Goal: Transaction & Acquisition: Purchase product/service

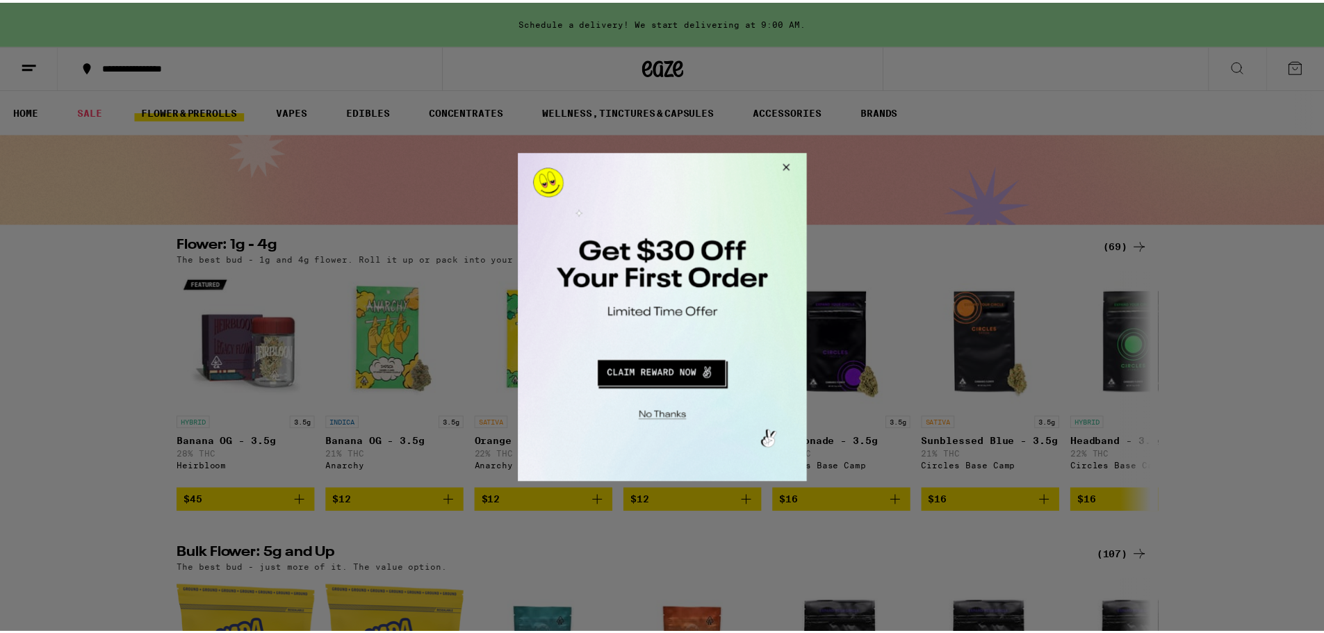
click at [791, 165] on button "Close Modal" at bounding box center [785, 168] width 38 height 33
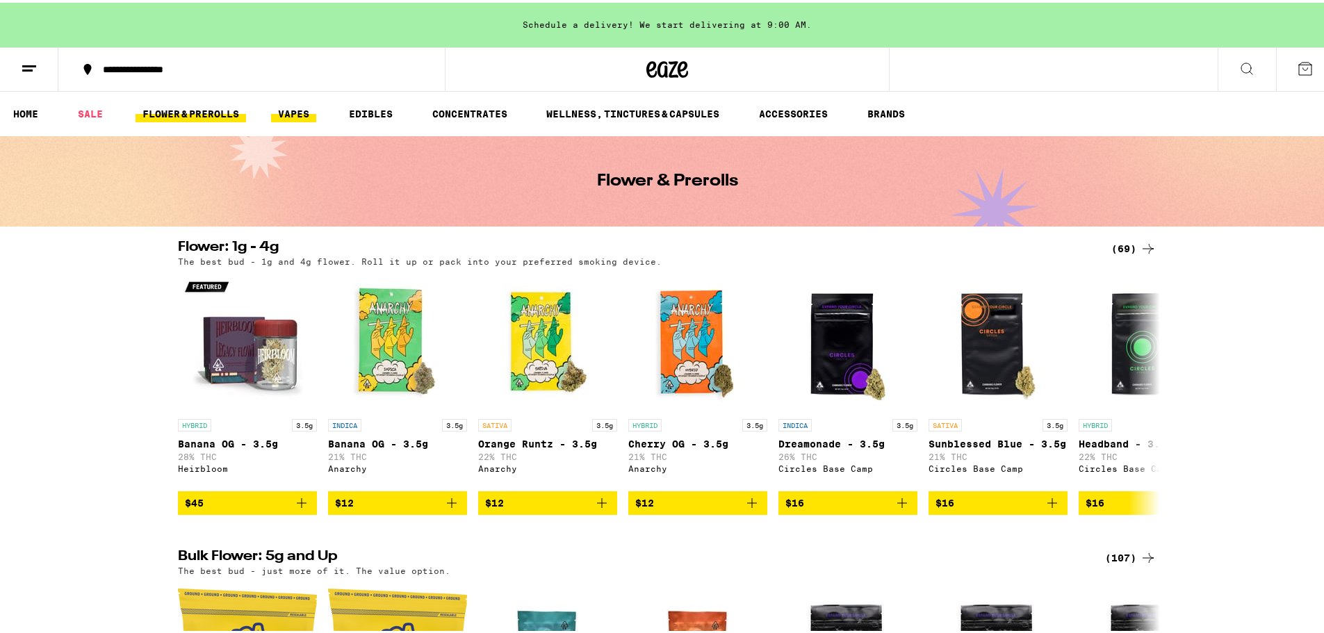
click at [299, 114] on link "VAPES" at bounding box center [293, 111] width 45 height 17
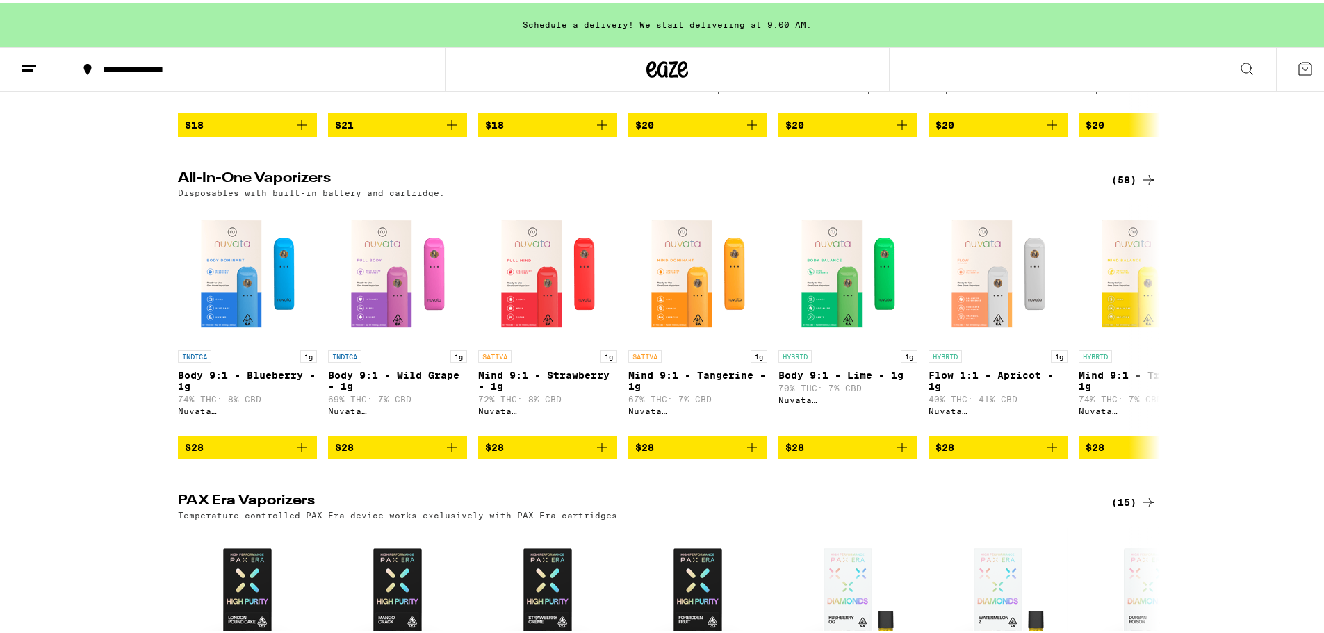
scroll to position [417, 0]
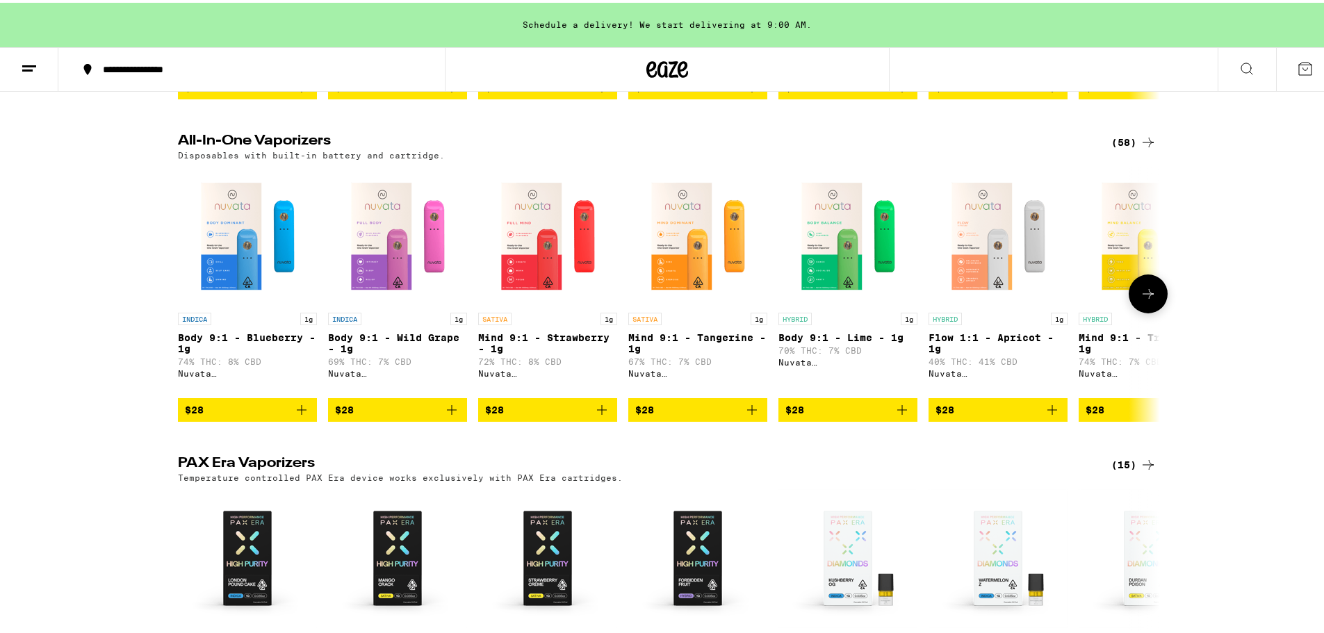
click at [1141, 299] on icon at bounding box center [1147, 291] width 17 height 17
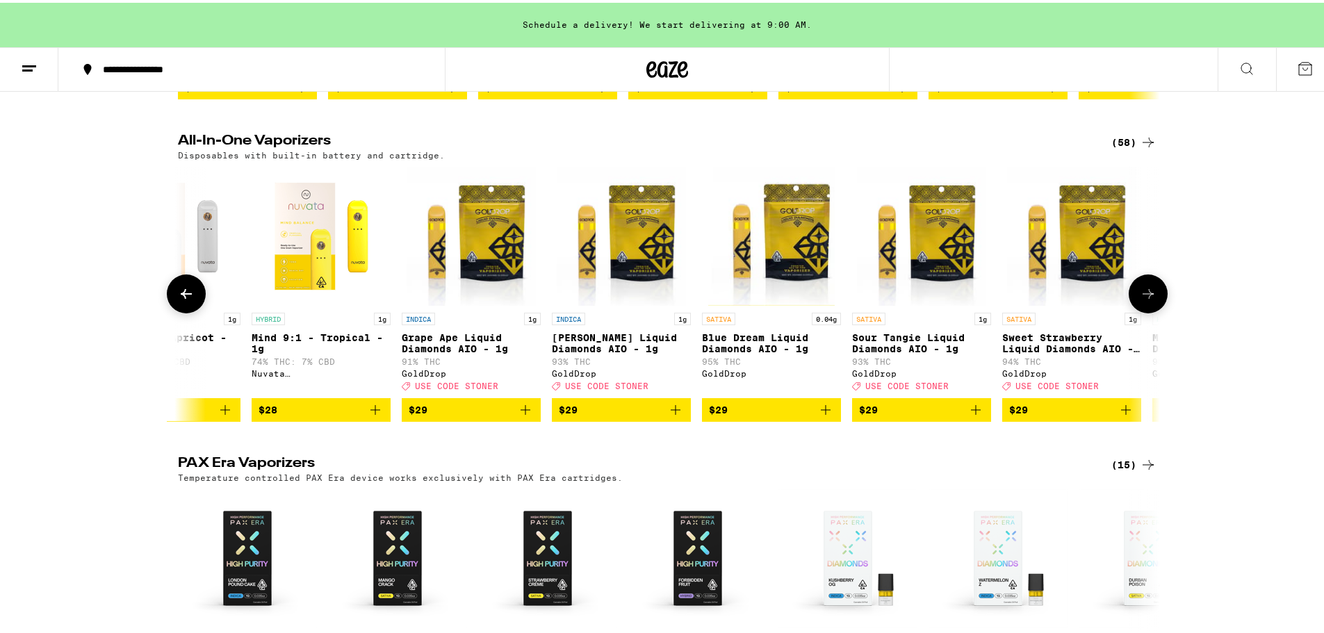
click at [1141, 299] on icon at bounding box center [1147, 291] width 17 height 17
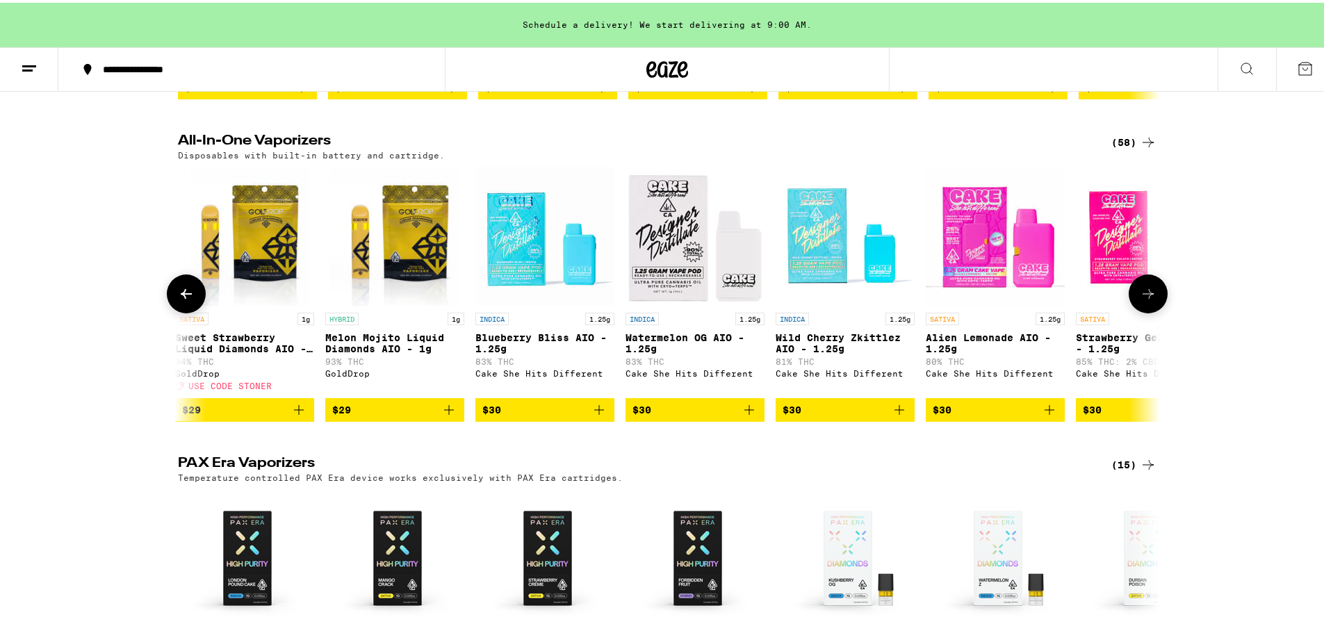
click at [1141, 299] on icon at bounding box center [1147, 291] width 17 height 17
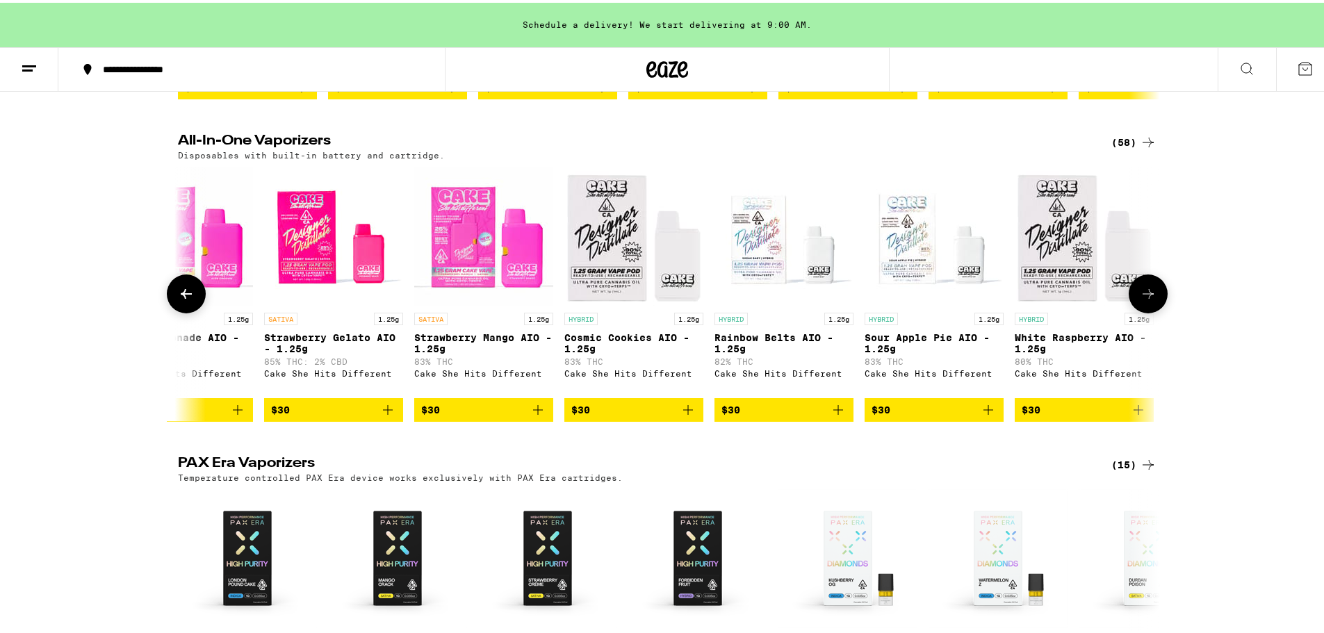
scroll to position [0, 2480]
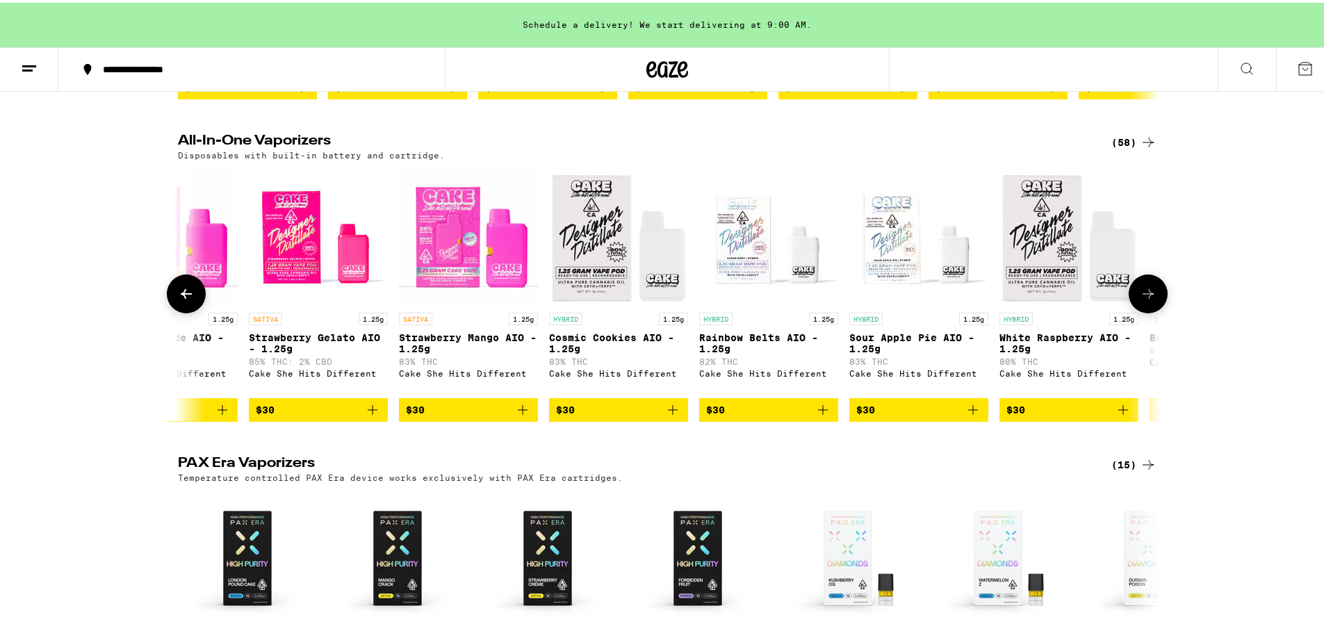
click at [187, 299] on icon at bounding box center [186, 291] width 17 height 17
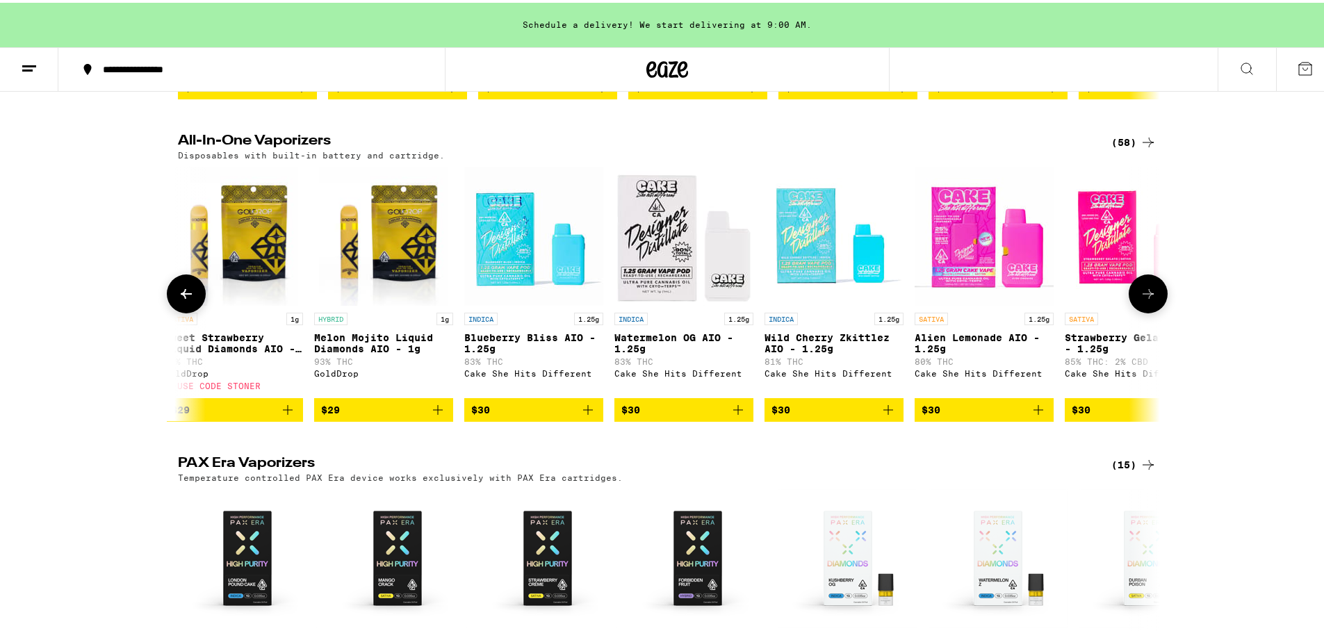
scroll to position [0, 1654]
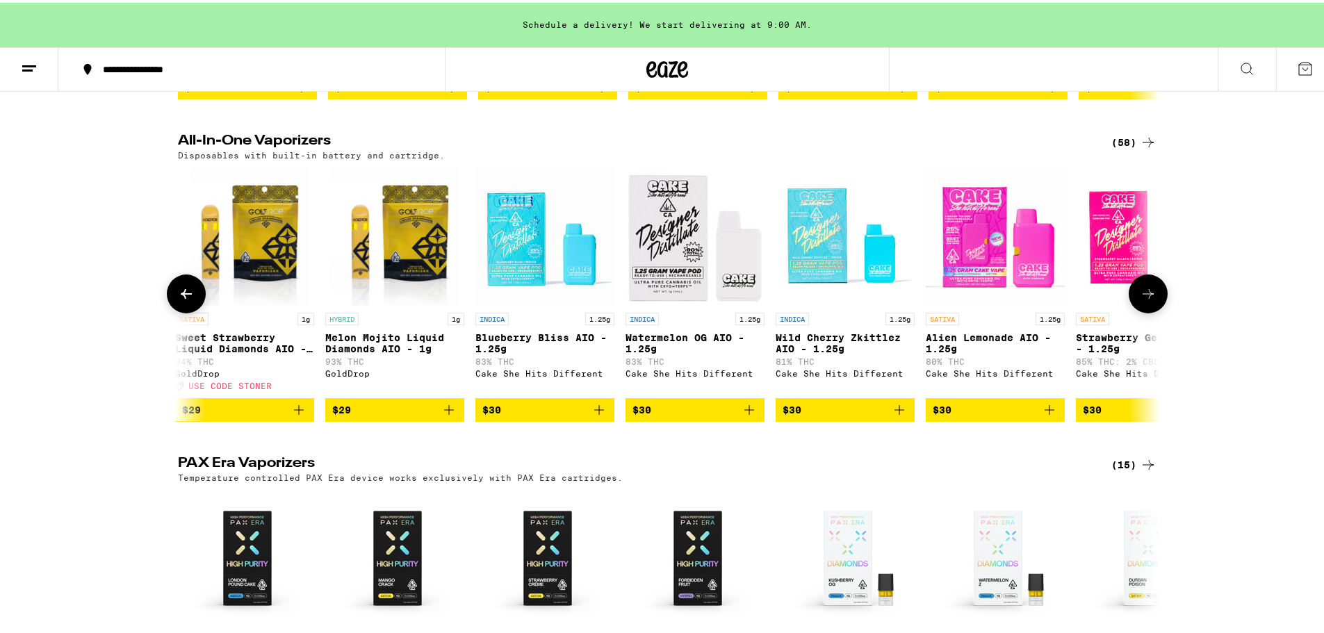
click at [1140, 299] on icon at bounding box center [1147, 291] width 17 height 17
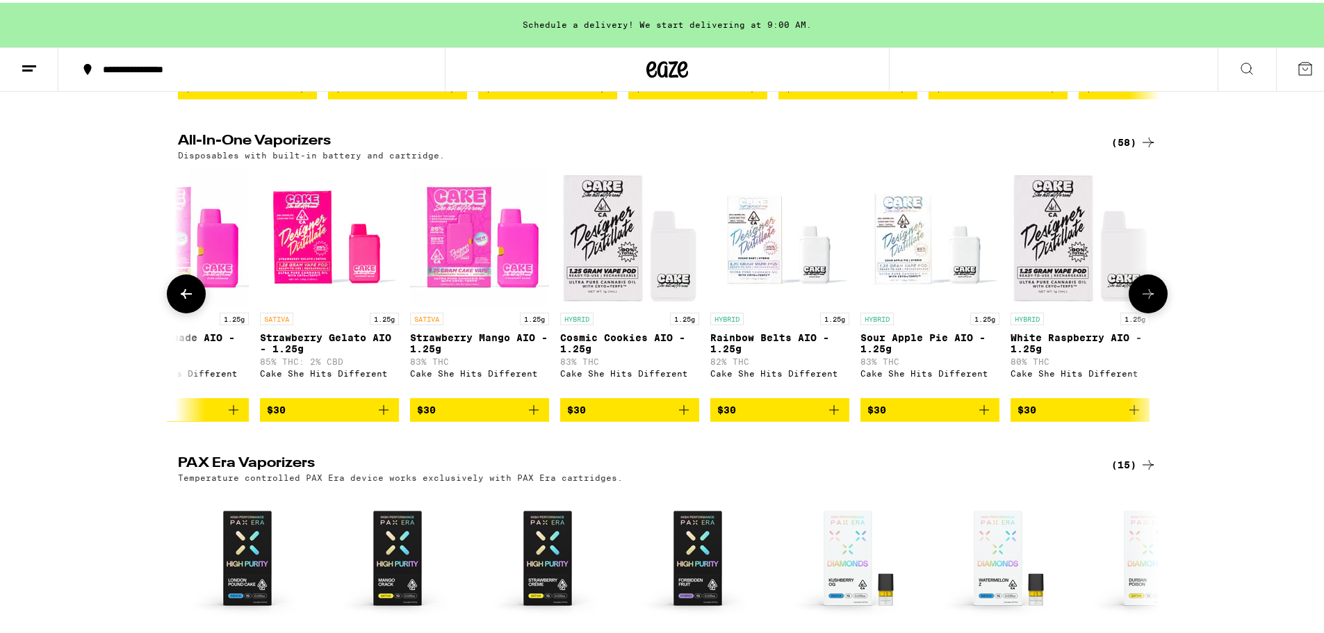
scroll to position [0, 2480]
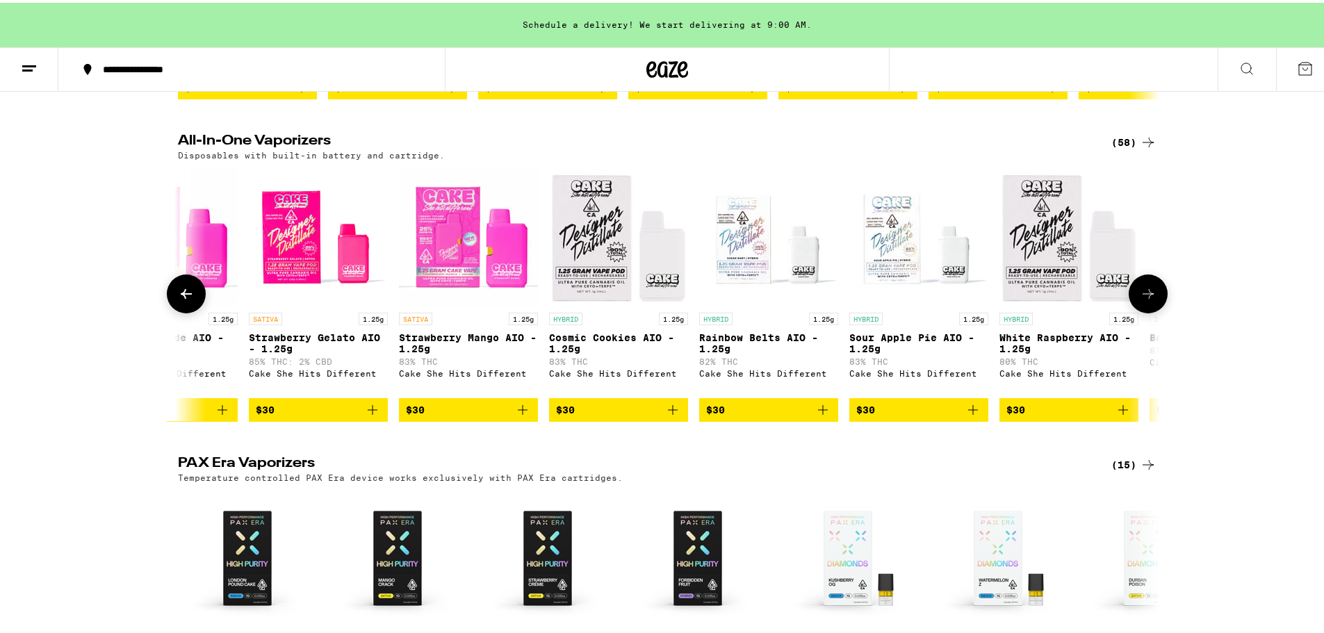
click at [1139, 299] on icon at bounding box center [1147, 291] width 17 height 17
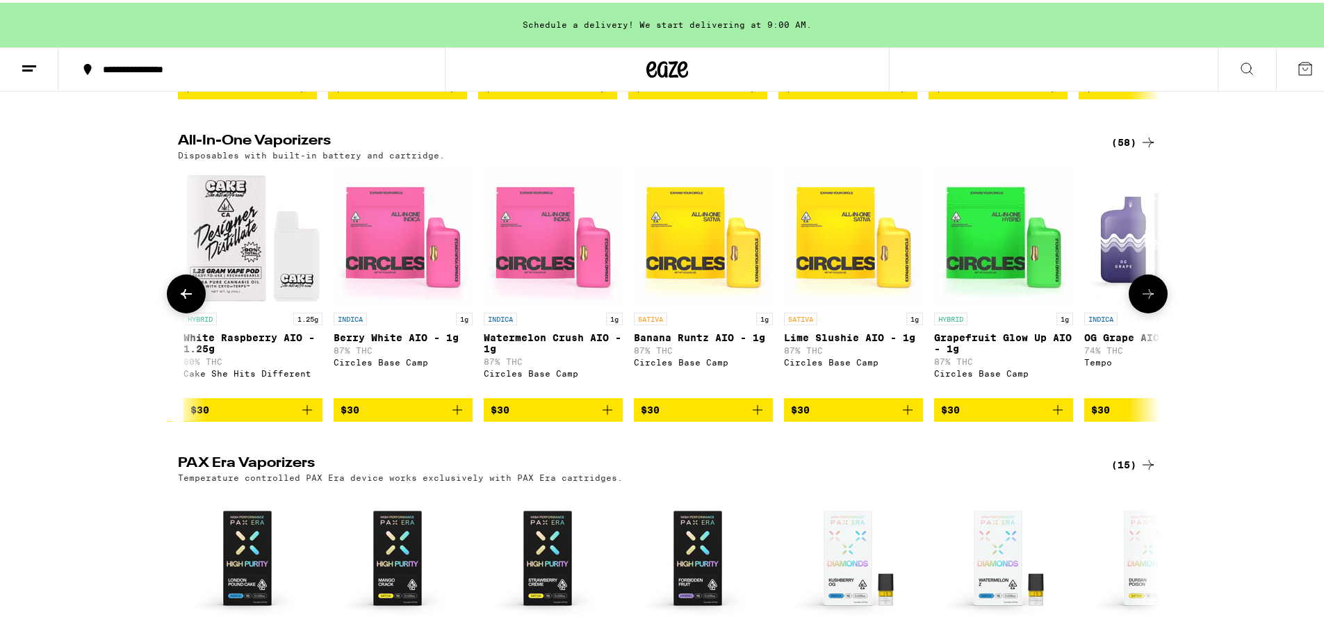
scroll to position [0, 3307]
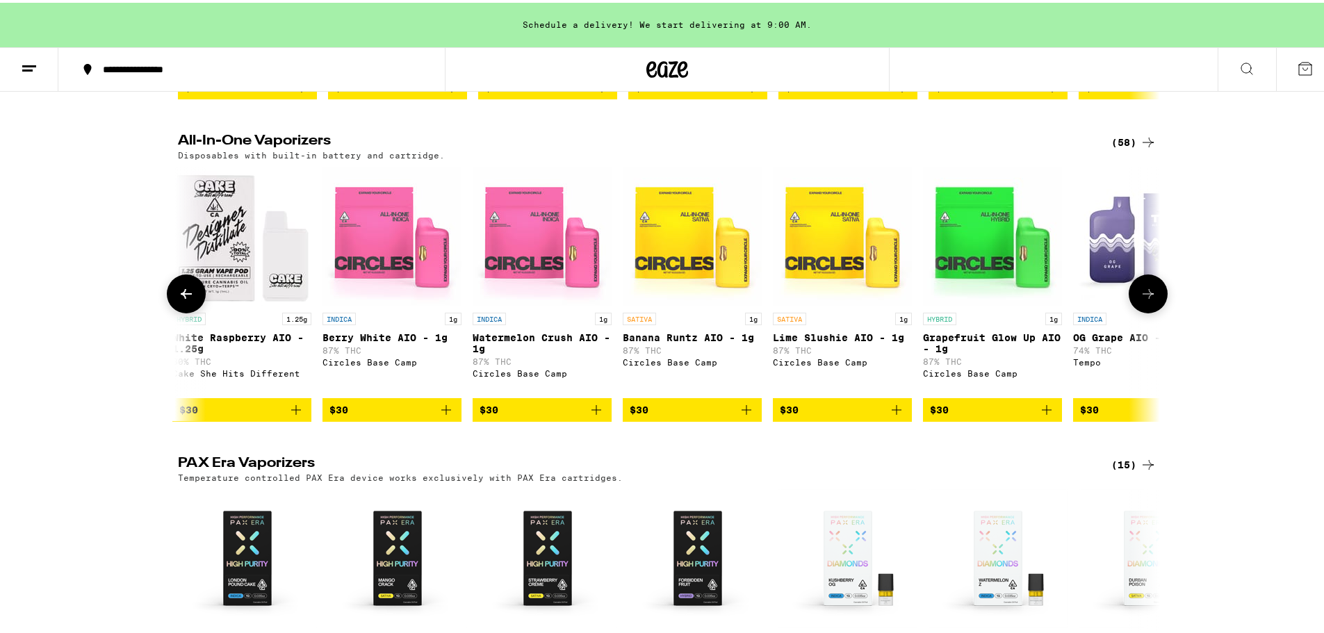
click at [1139, 299] on icon at bounding box center [1147, 291] width 17 height 17
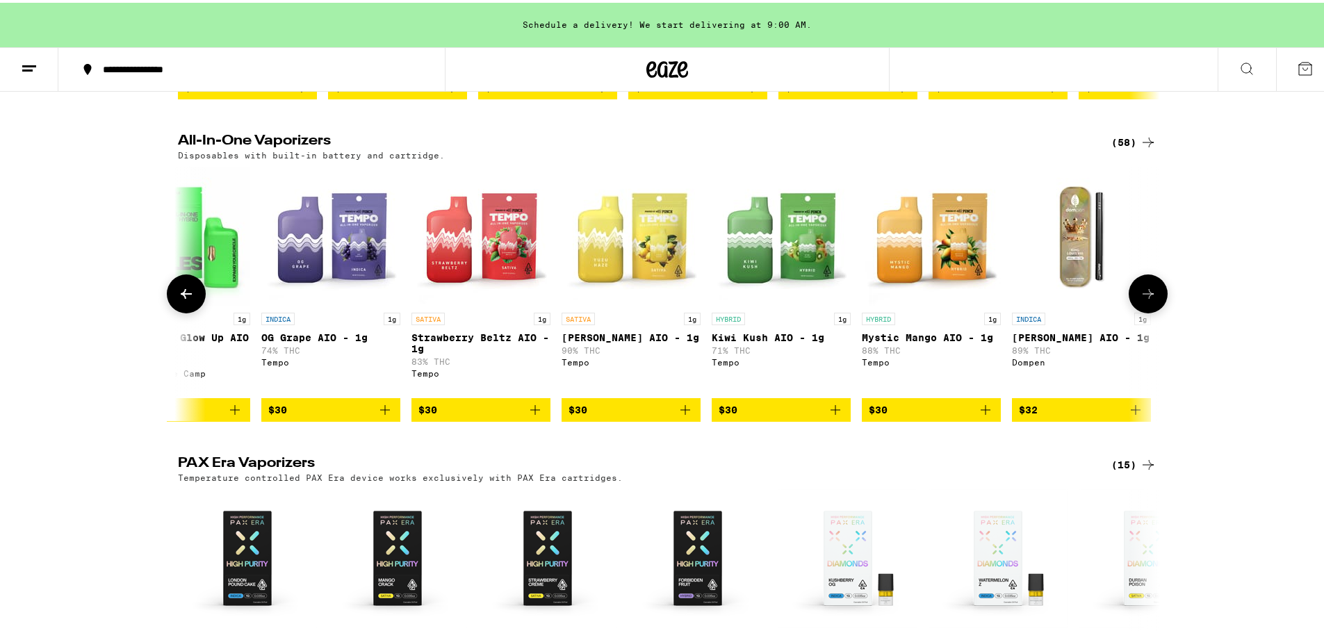
scroll to position [0, 4134]
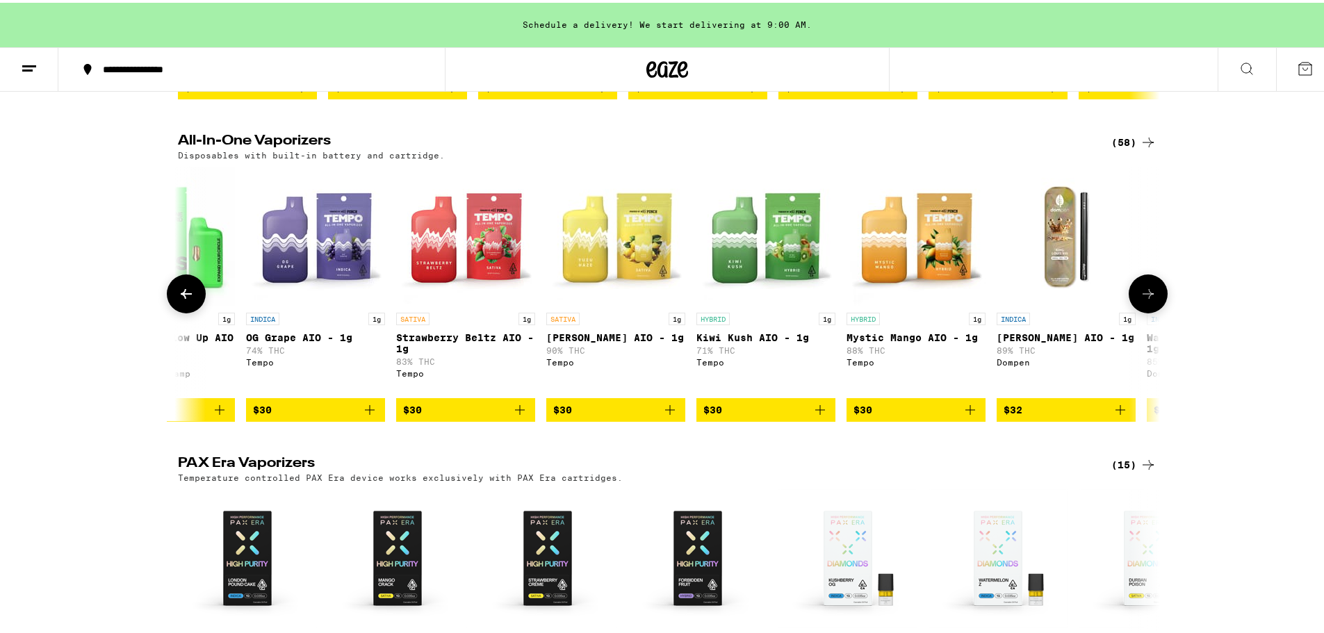
click at [1139, 299] on icon at bounding box center [1147, 291] width 17 height 17
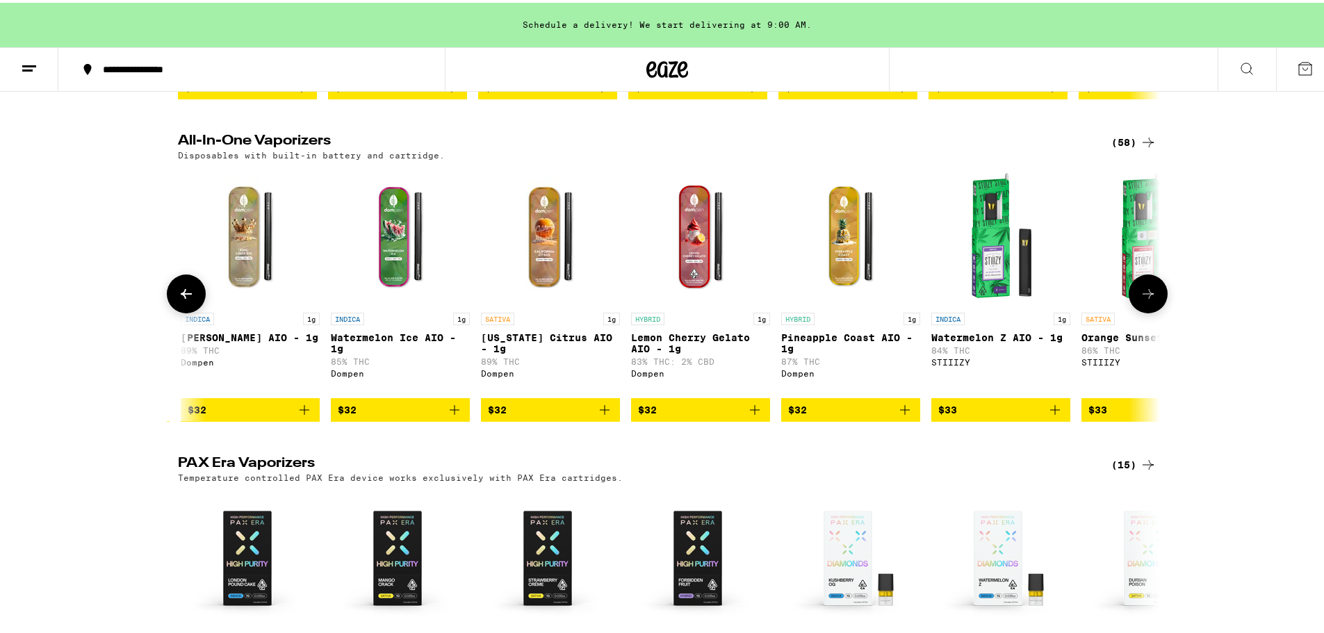
scroll to position [0, 4961]
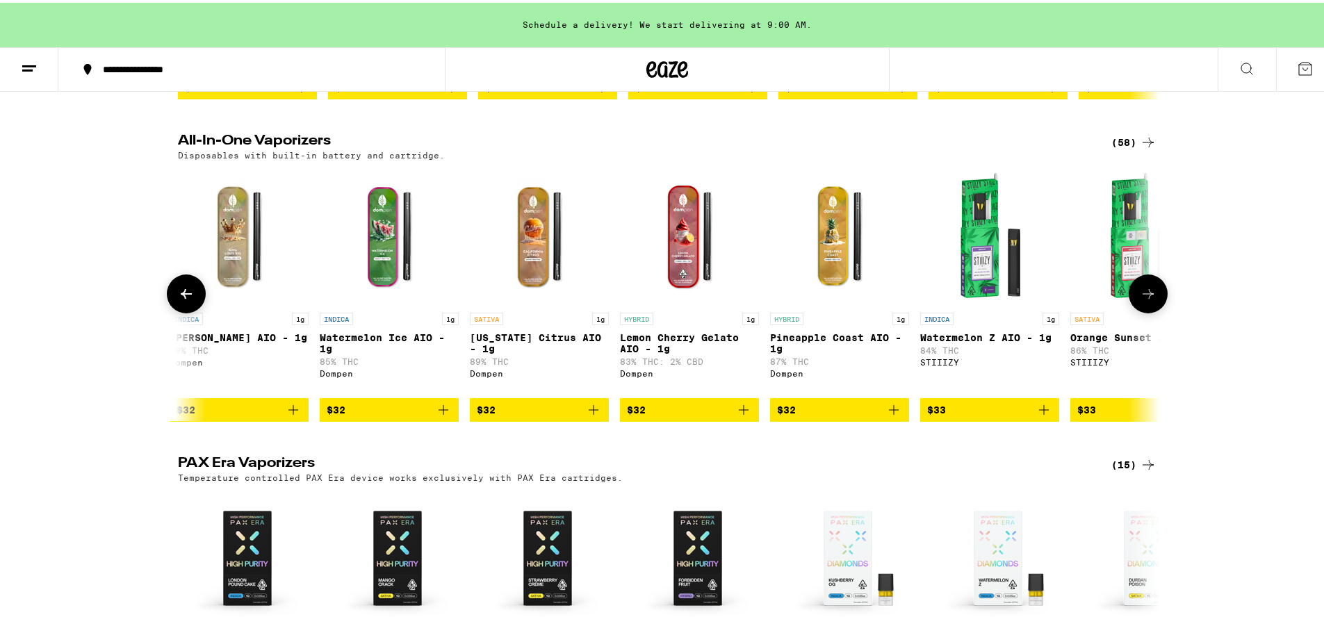
click at [390, 256] on img "Open page for Watermelon Ice AIO - 1g from Dompen" at bounding box center [389, 233] width 139 height 139
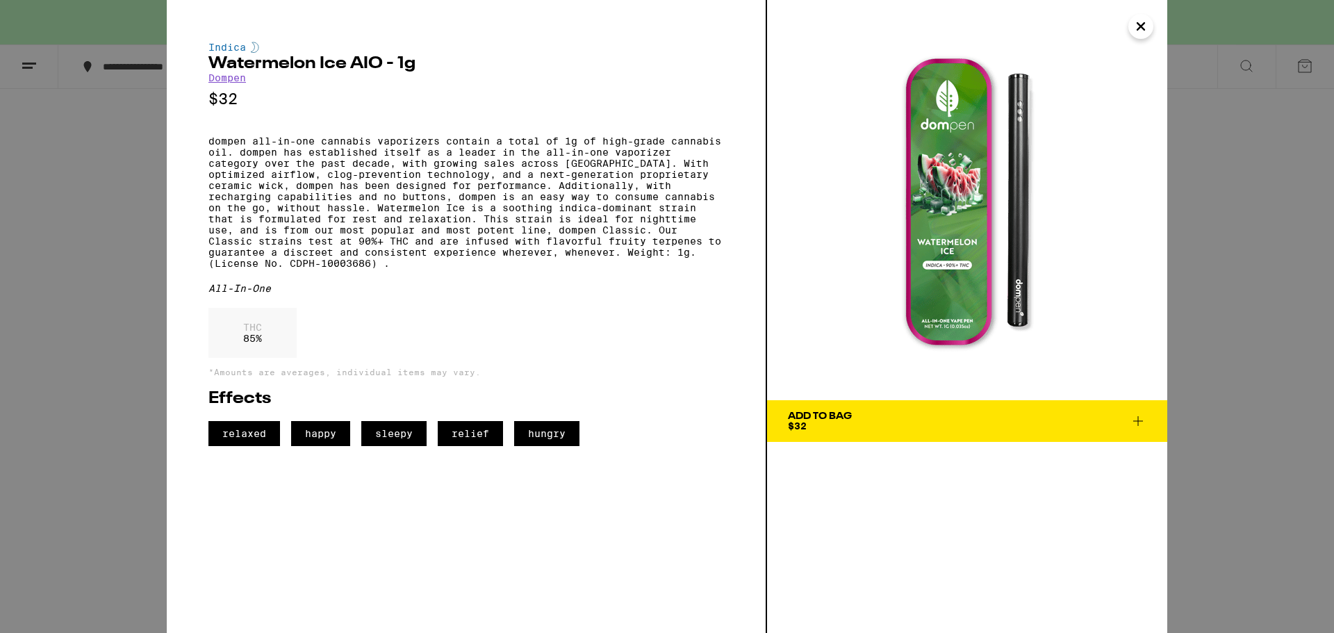
click at [1138, 23] on icon "Close" at bounding box center [1140, 26] width 7 height 7
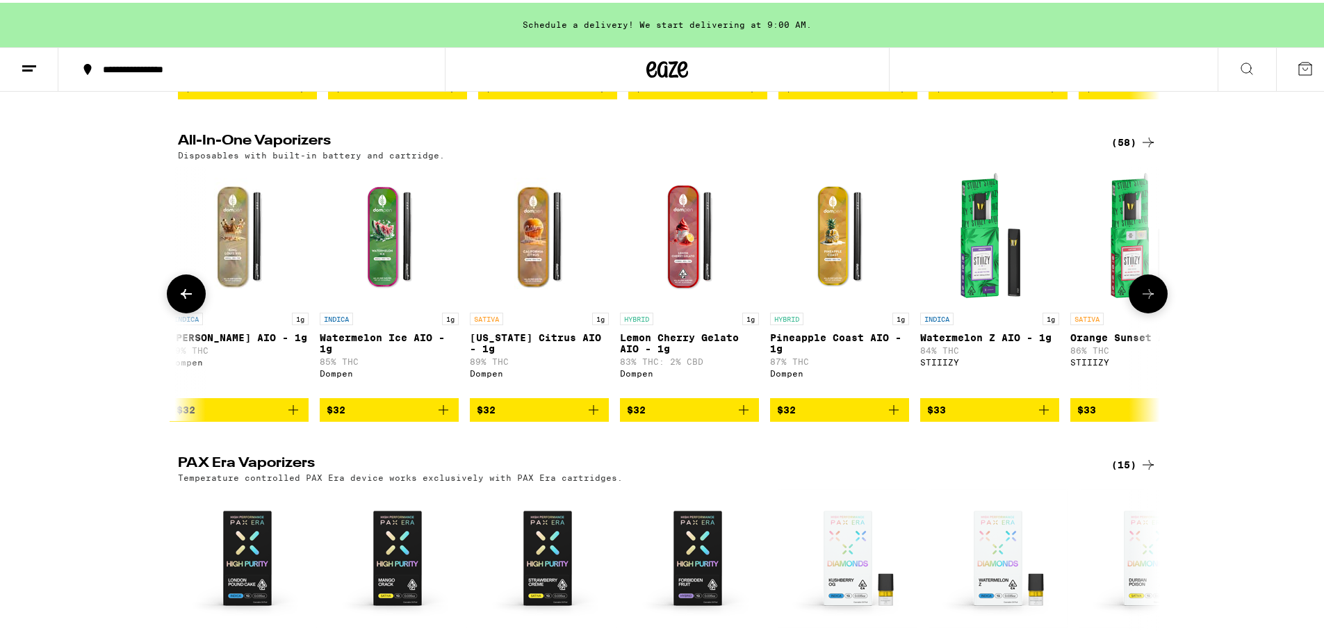
click at [803, 255] on img "Open page for Pineapple Coast AIO - 1g from Dompen" at bounding box center [839, 233] width 139 height 139
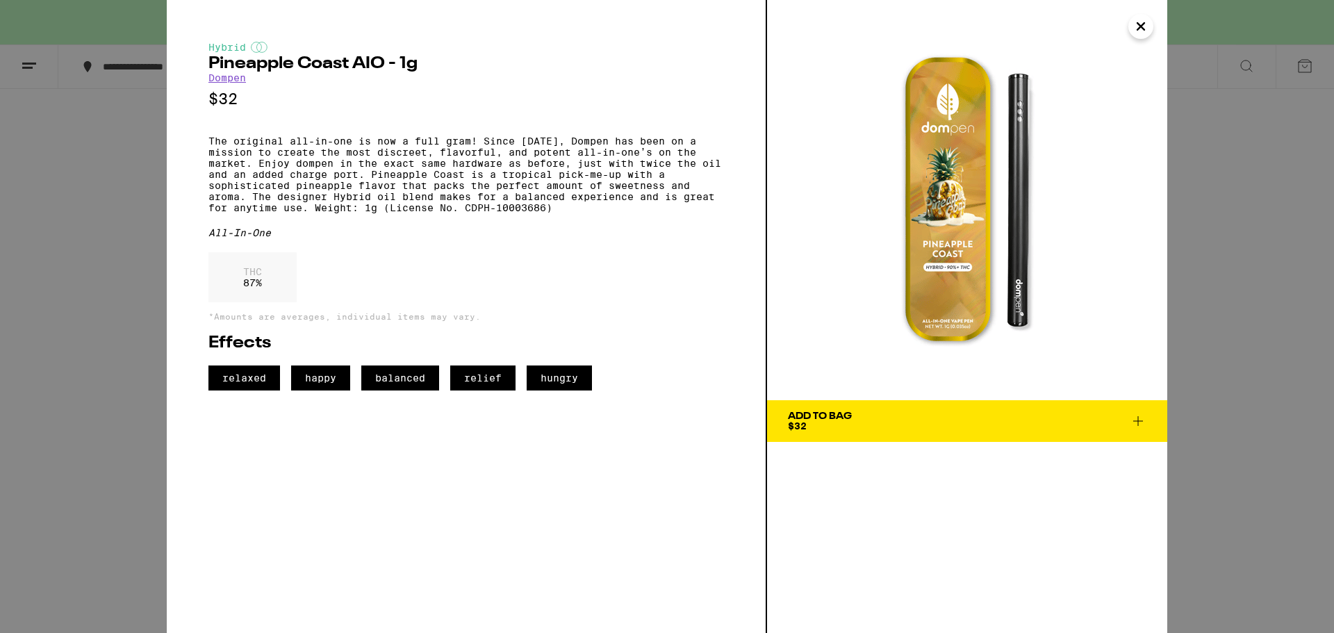
click at [1149, 31] on button "Close" at bounding box center [1140, 26] width 25 height 25
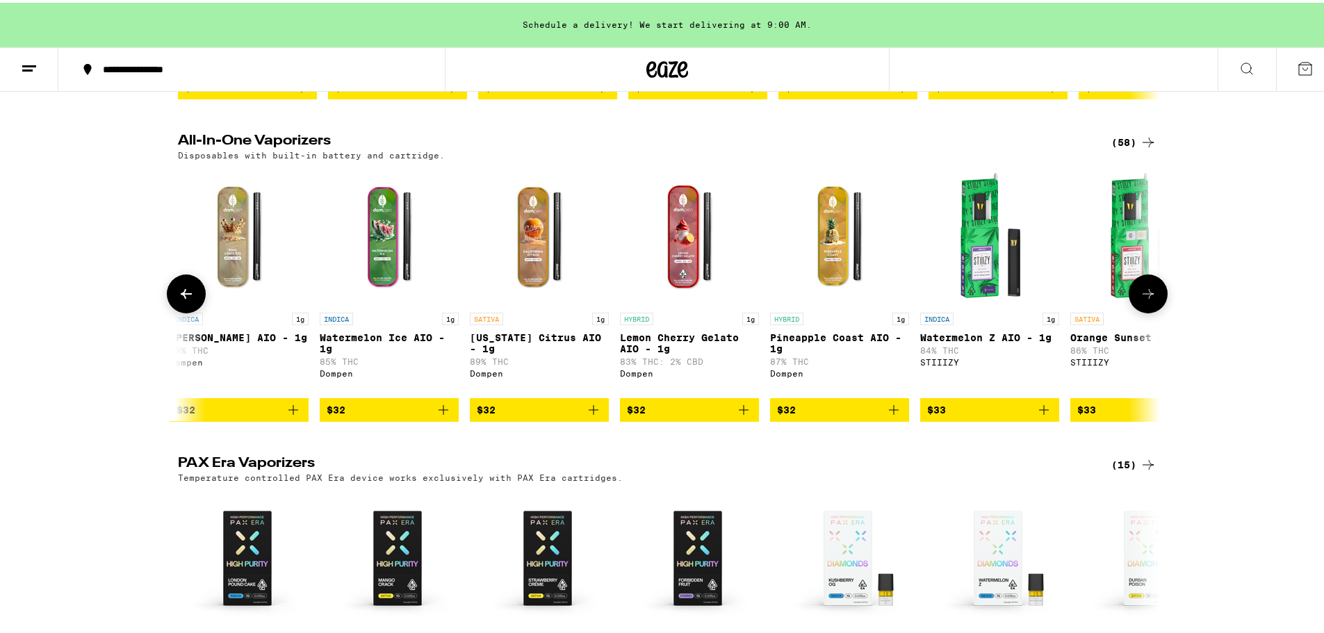
click at [686, 289] on img "Open page for Lemon Cherry Gelato AIO - 1g from Dompen" at bounding box center [689, 233] width 139 height 139
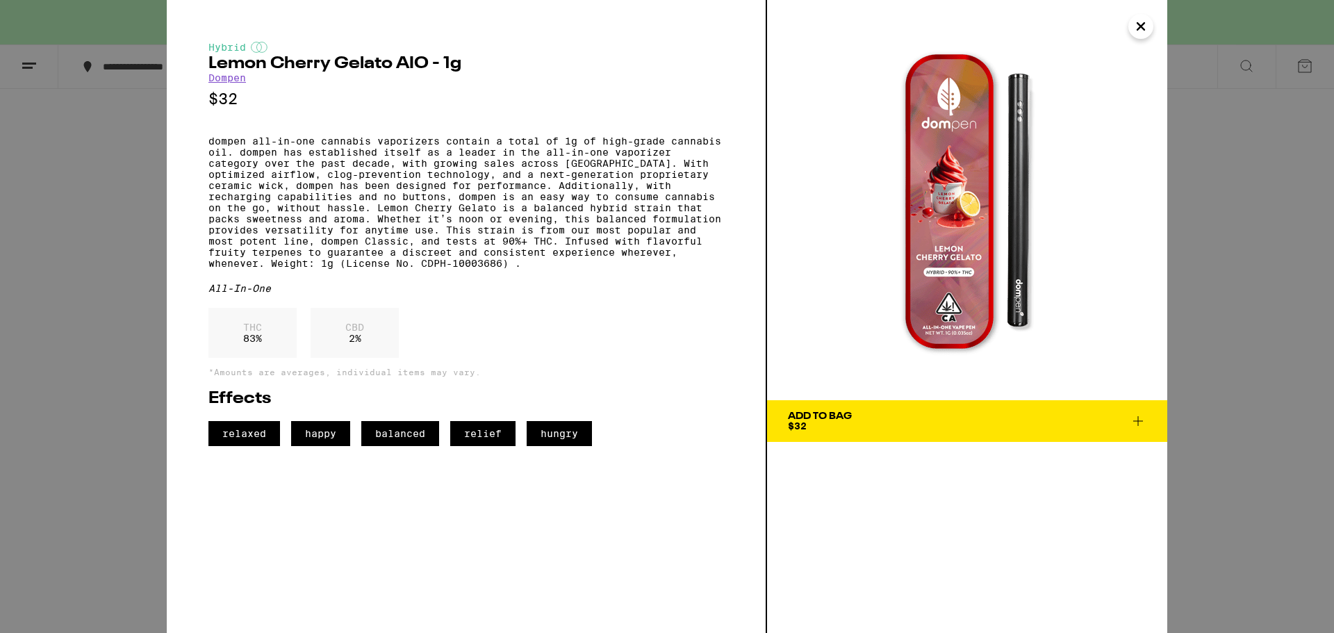
click at [1142, 24] on icon "Close" at bounding box center [1140, 26] width 7 height 7
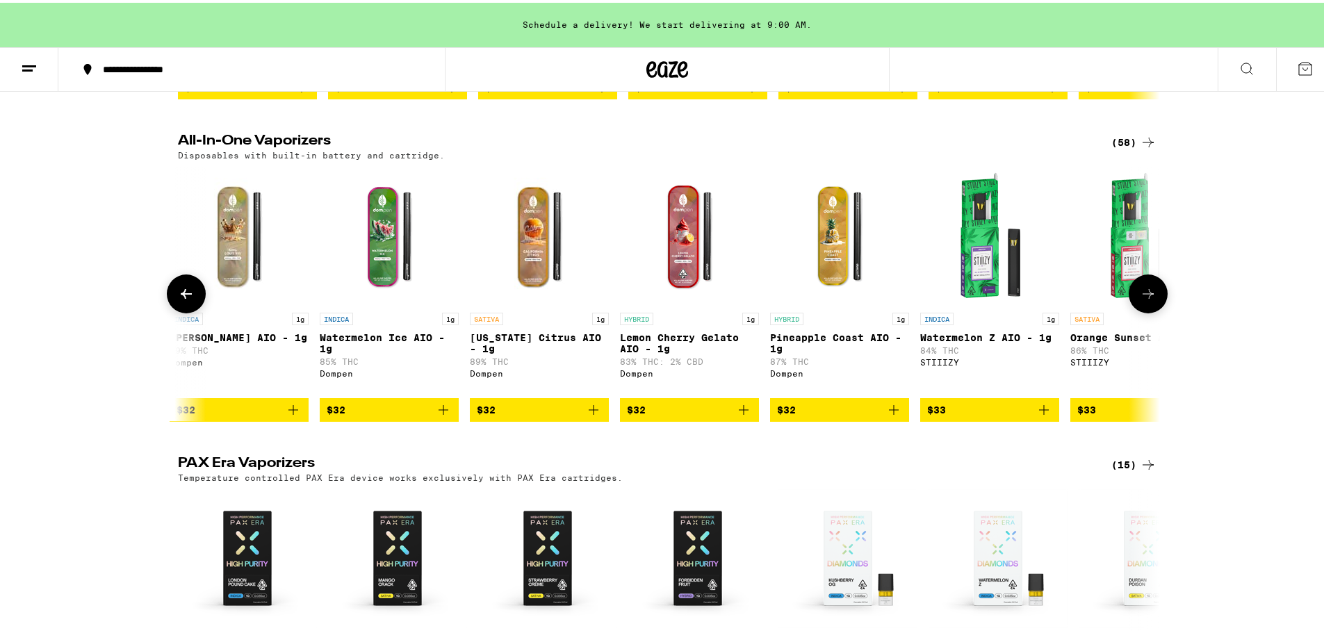
click at [186, 296] on icon at bounding box center [186, 291] width 11 height 10
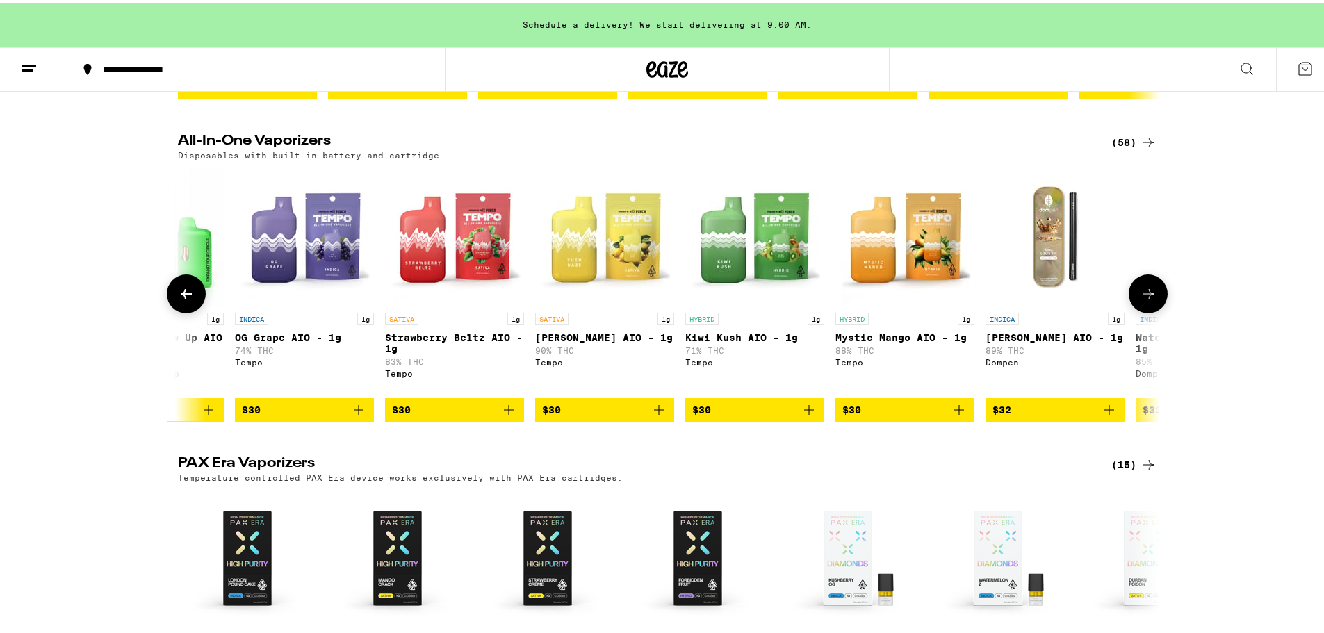
scroll to position [0, 4134]
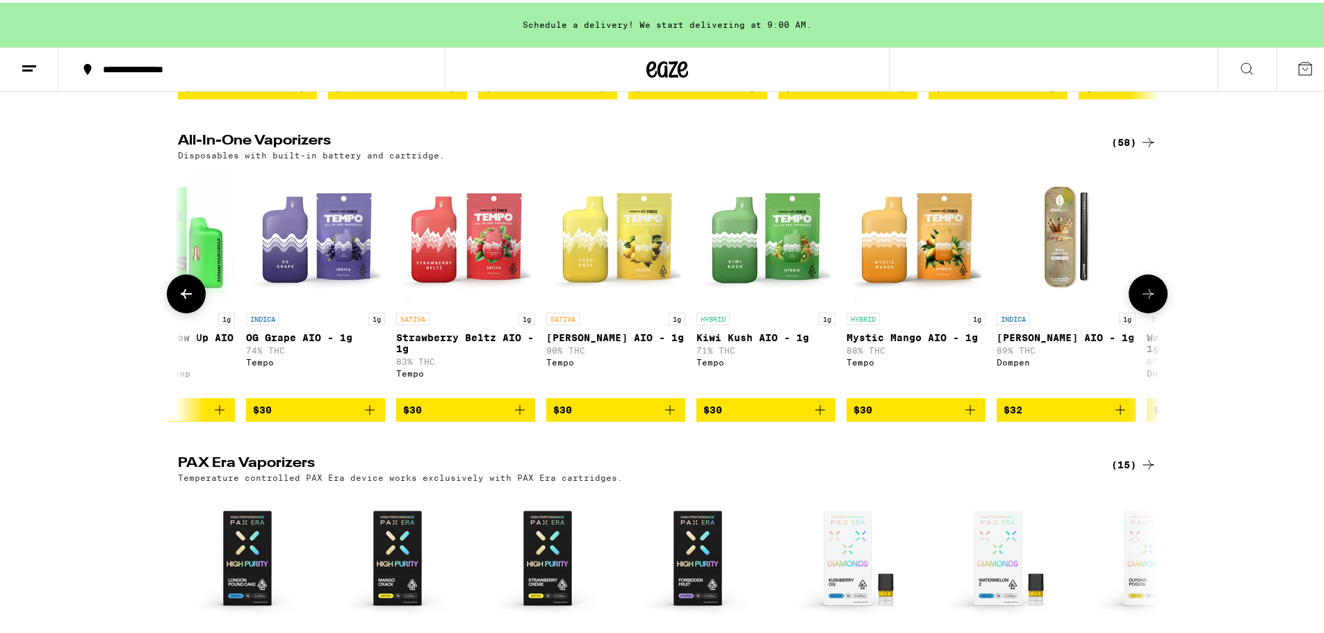
click at [1139, 299] on icon at bounding box center [1147, 291] width 17 height 17
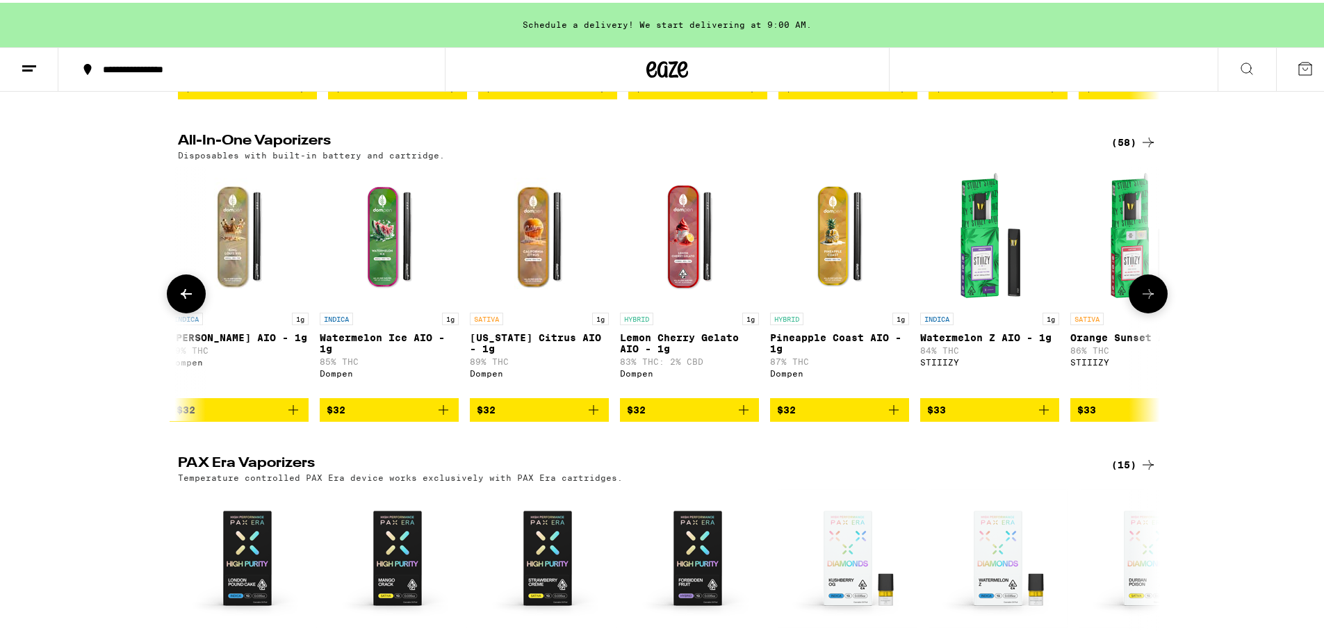
click at [1139, 299] on icon at bounding box center [1147, 291] width 17 height 17
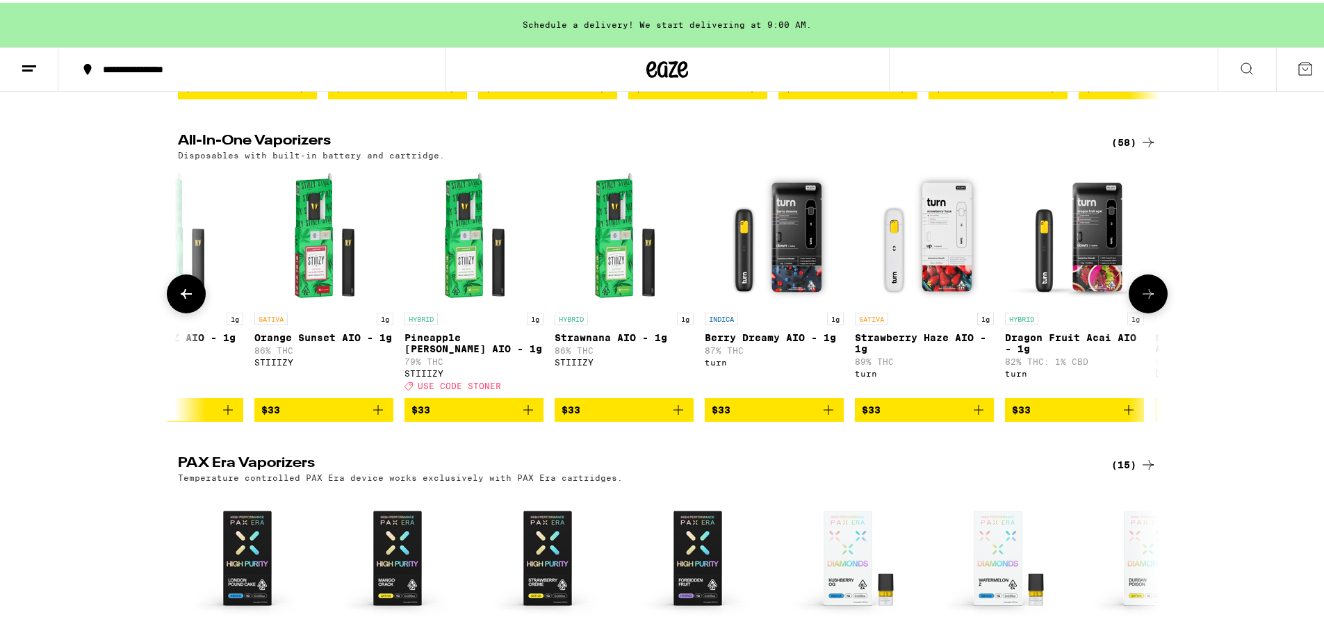
scroll to position [0, 5788]
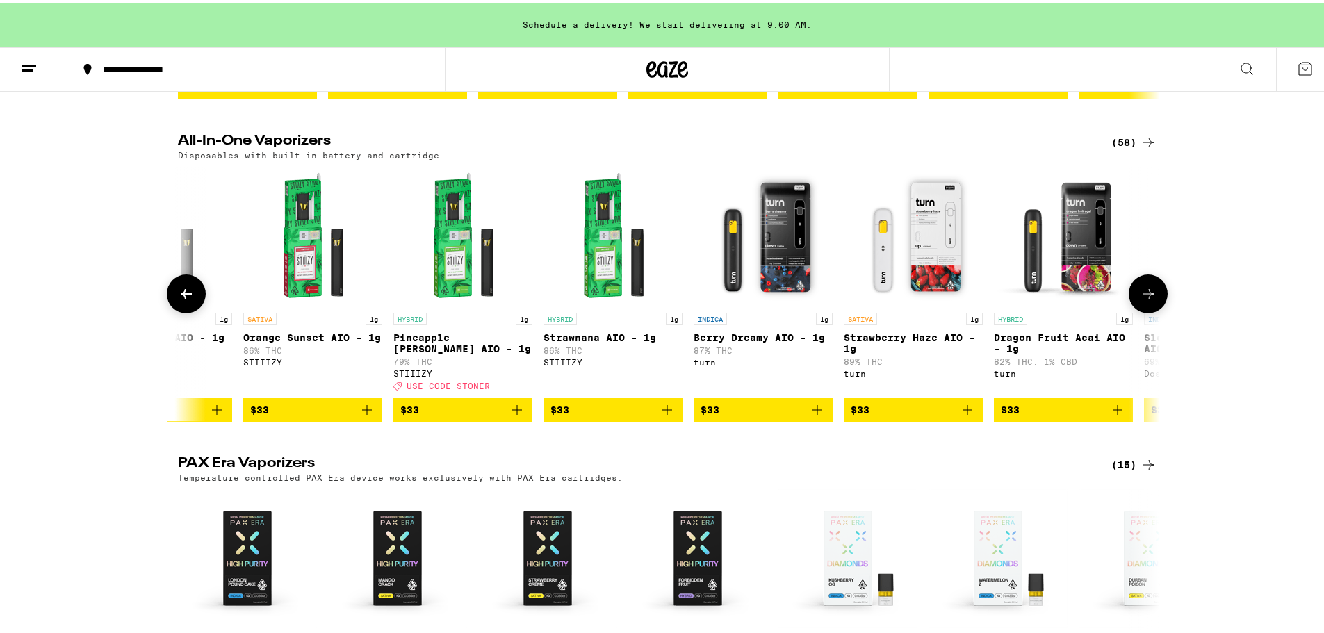
click at [1139, 299] on icon at bounding box center [1147, 291] width 17 height 17
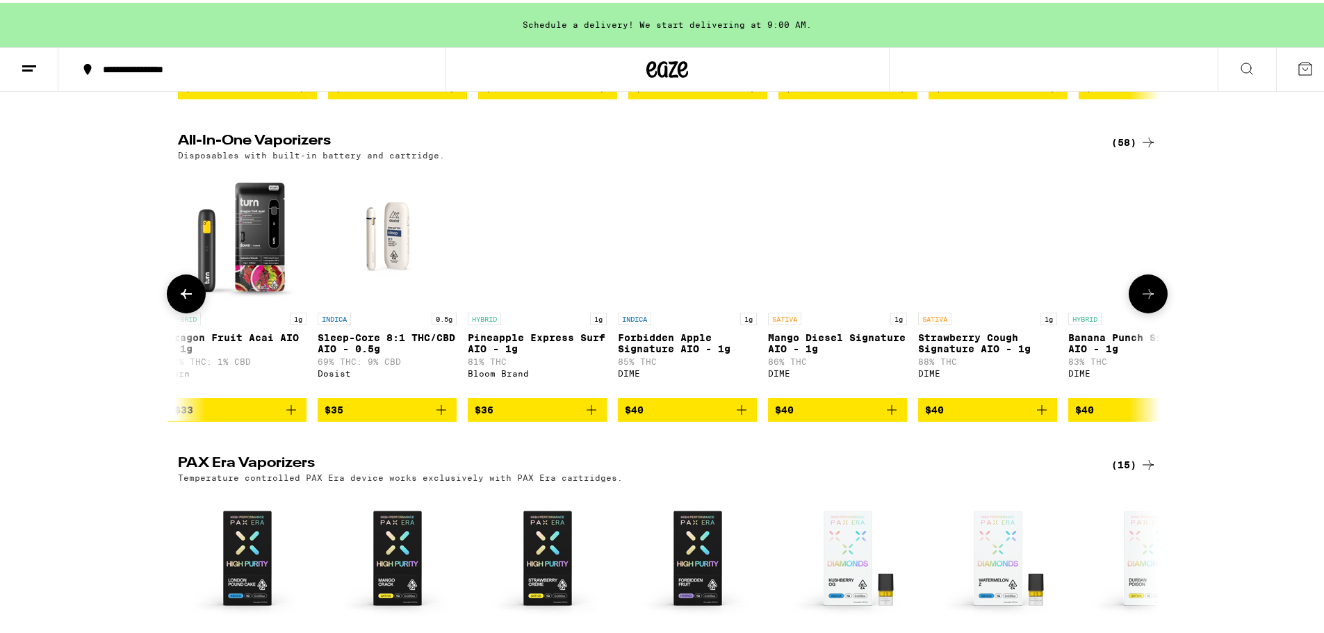
scroll to position [0, 6615]
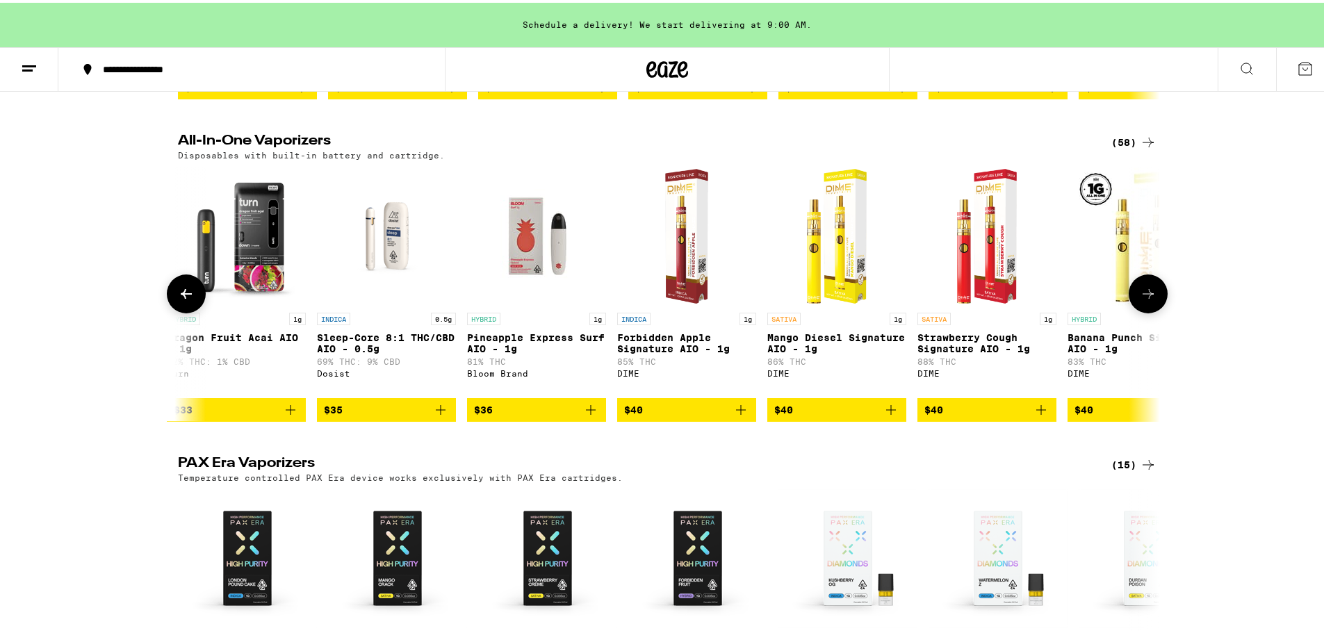
click at [278, 294] on img "Open page for Dragon Fruit Acai AIO - 1g from turn" at bounding box center [236, 233] width 139 height 139
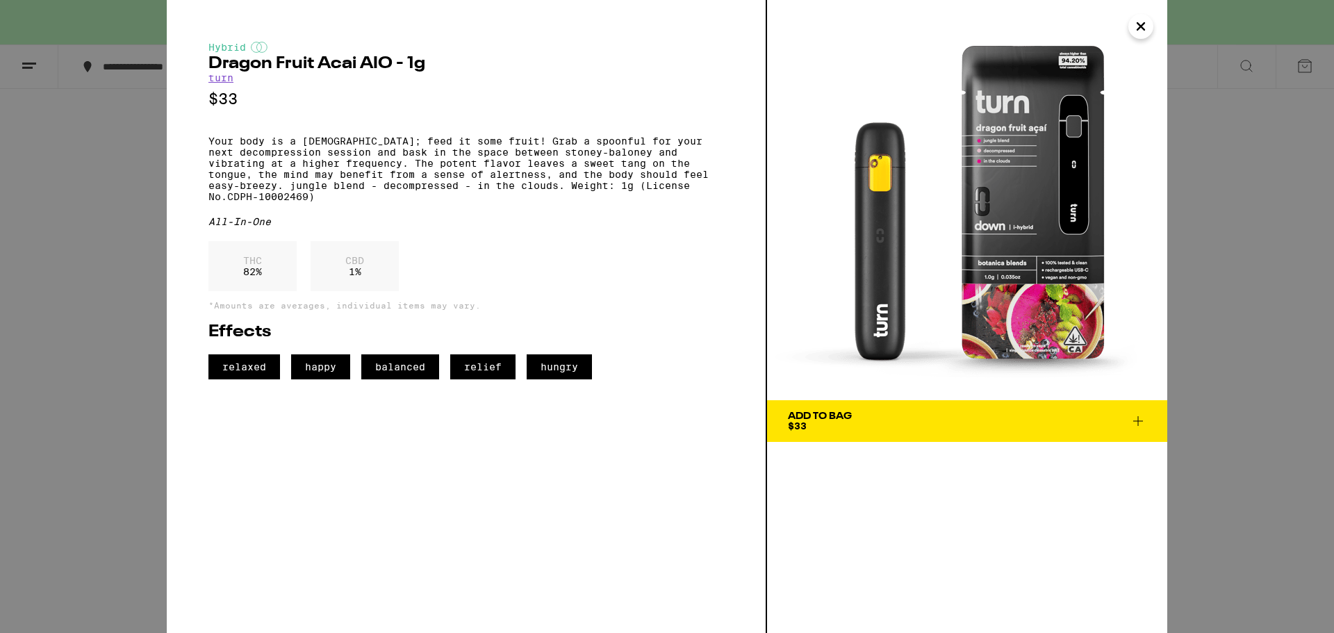
click at [1130, 27] on button "Close" at bounding box center [1140, 26] width 25 height 25
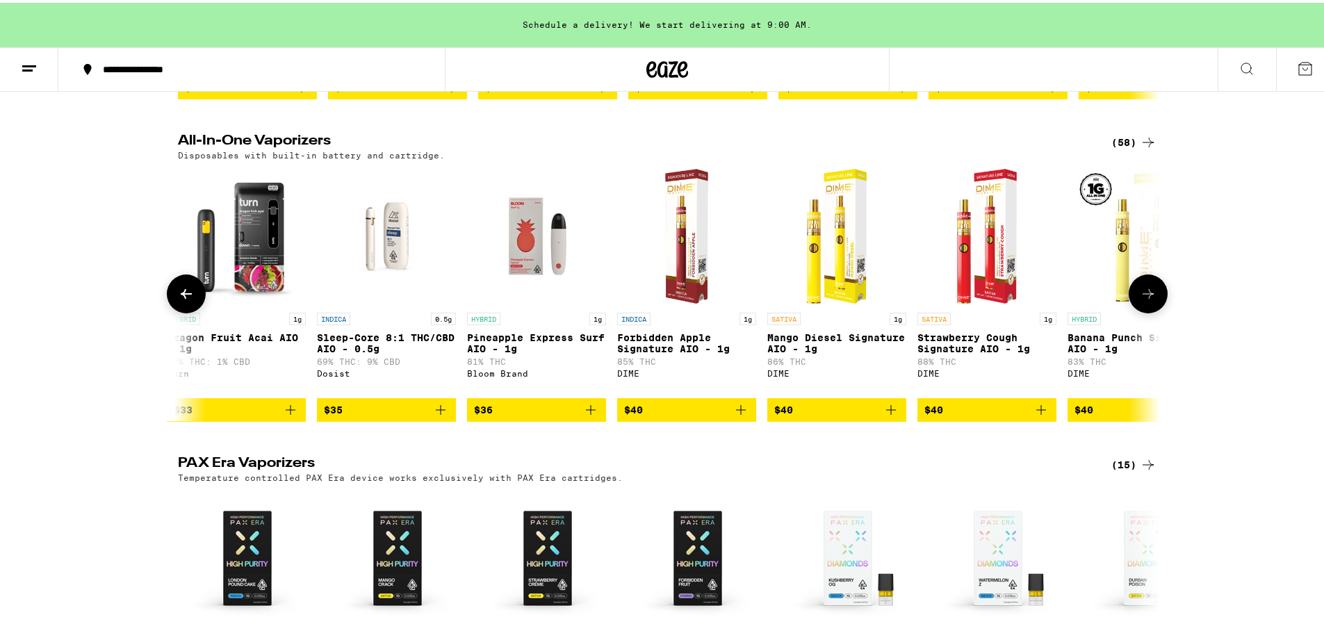
click at [1143, 299] on icon at bounding box center [1147, 291] width 17 height 17
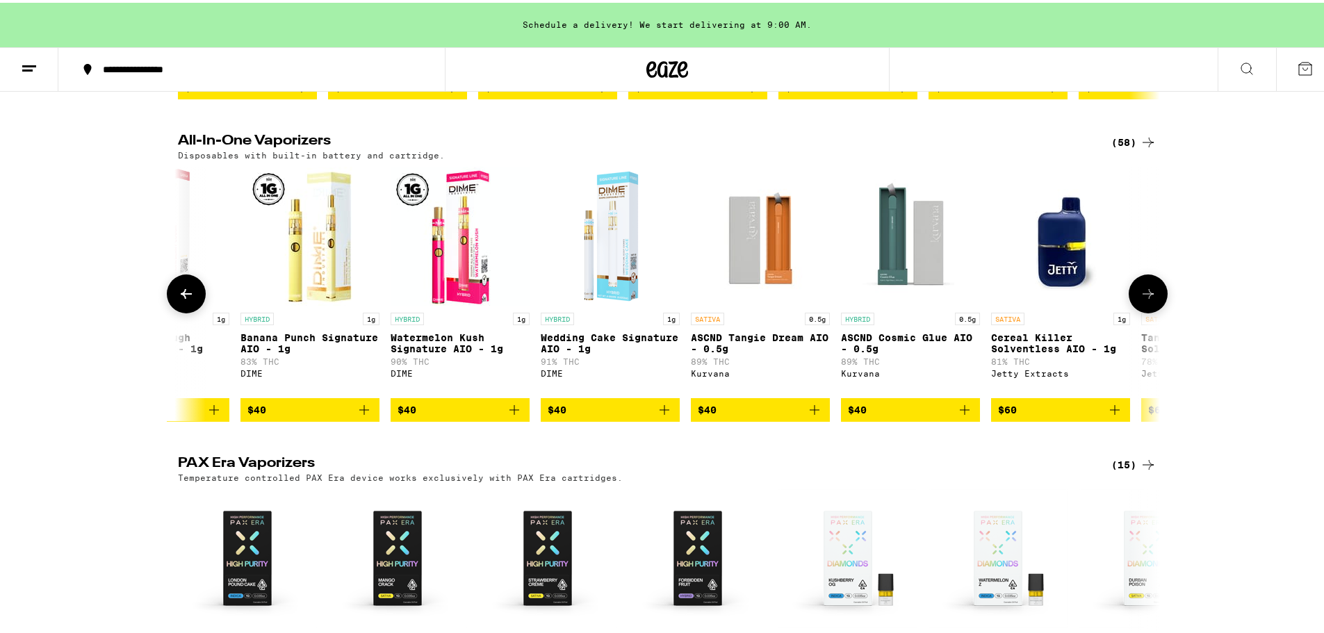
click at [1143, 299] on icon at bounding box center [1147, 291] width 17 height 17
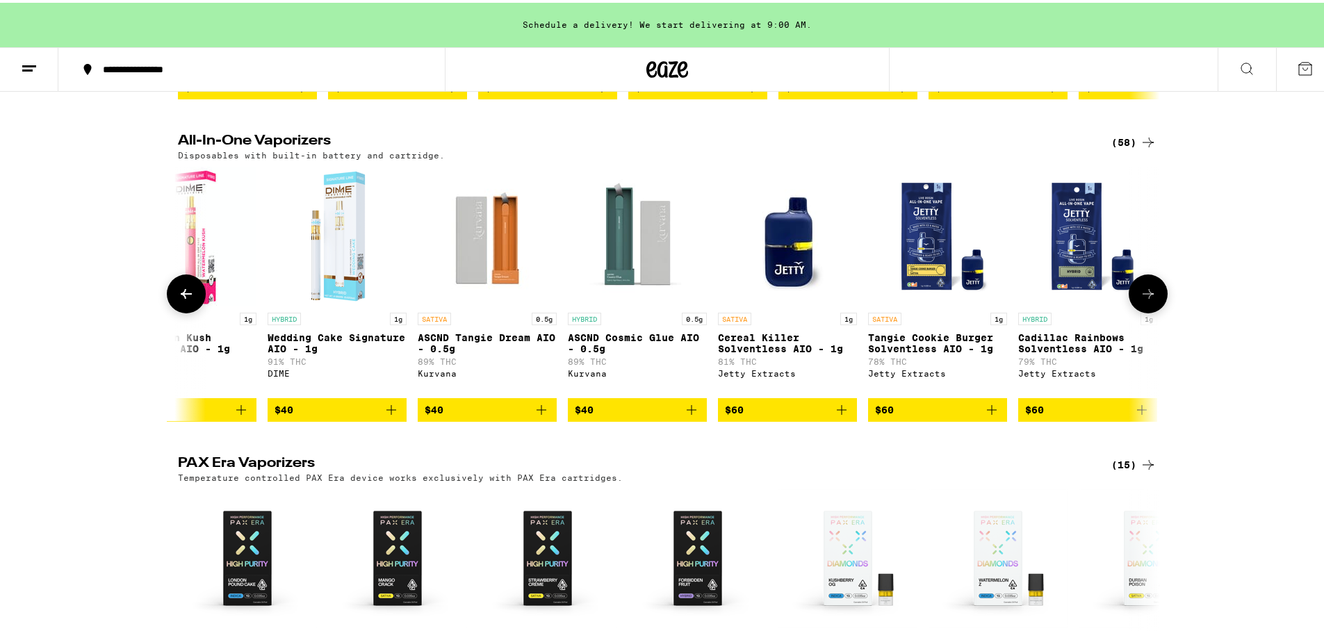
scroll to position [0, 7726]
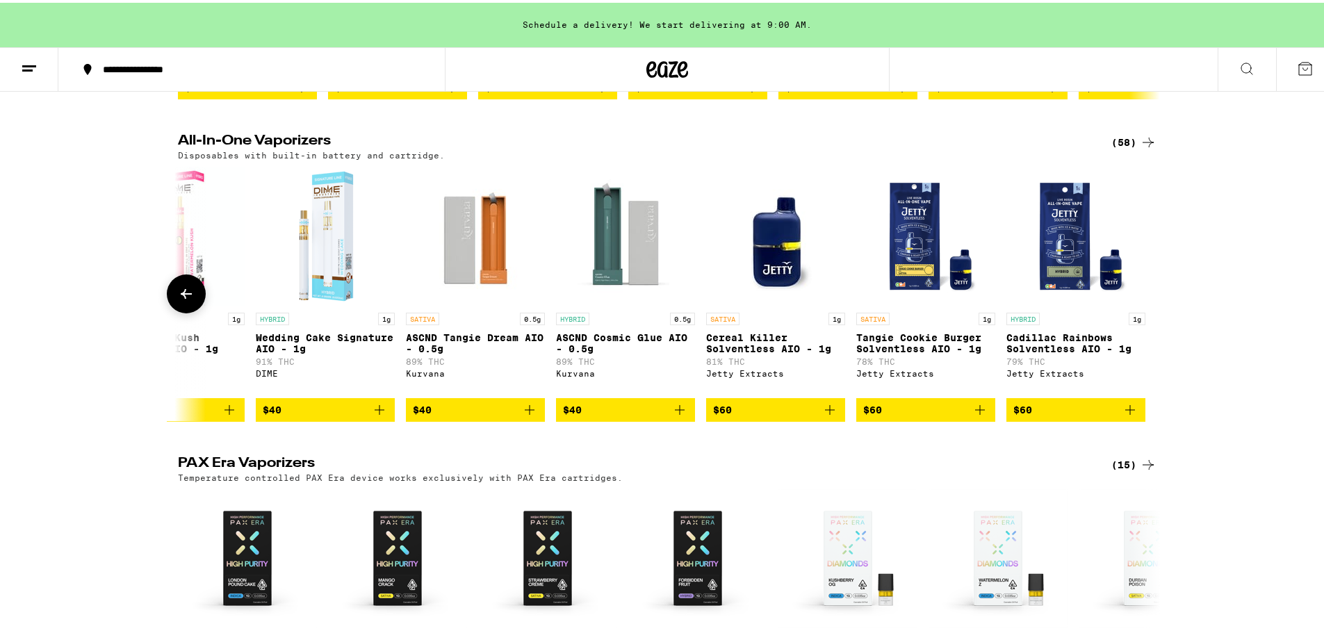
click at [1143, 311] on div at bounding box center [1147, 291] width 39 height 39
click at [181, 296] on icon at bounding box center [186, 291] width 11 height 10
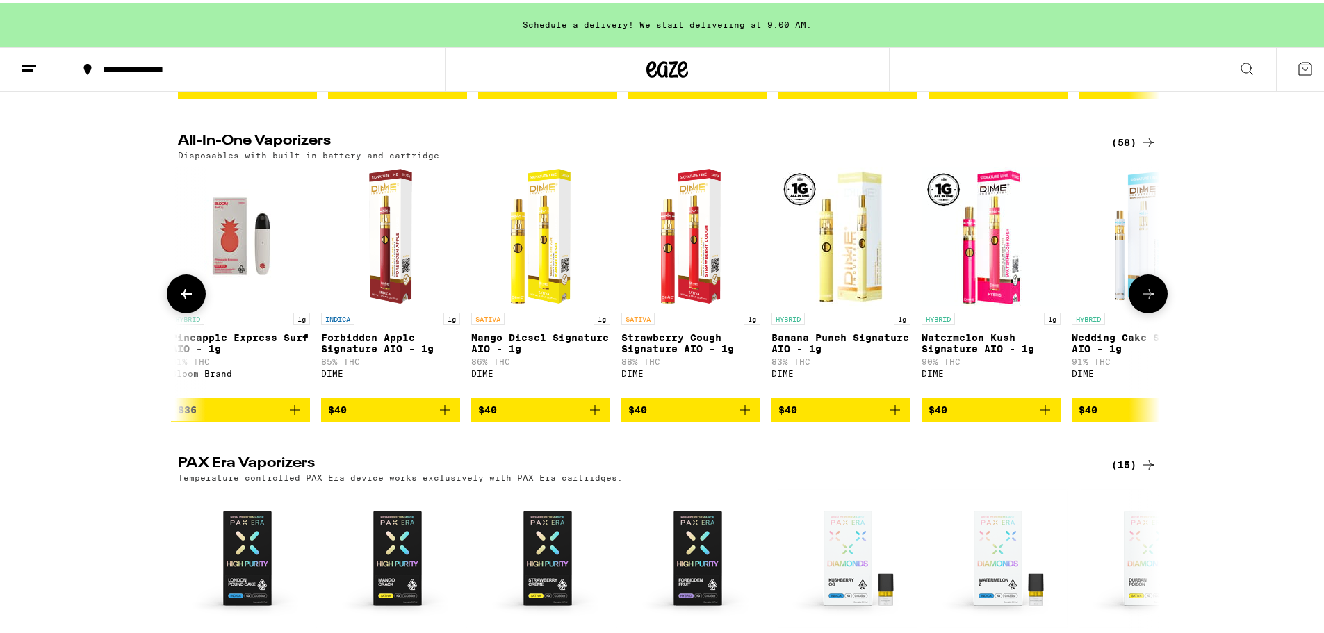
scroll to position [0, 6899]
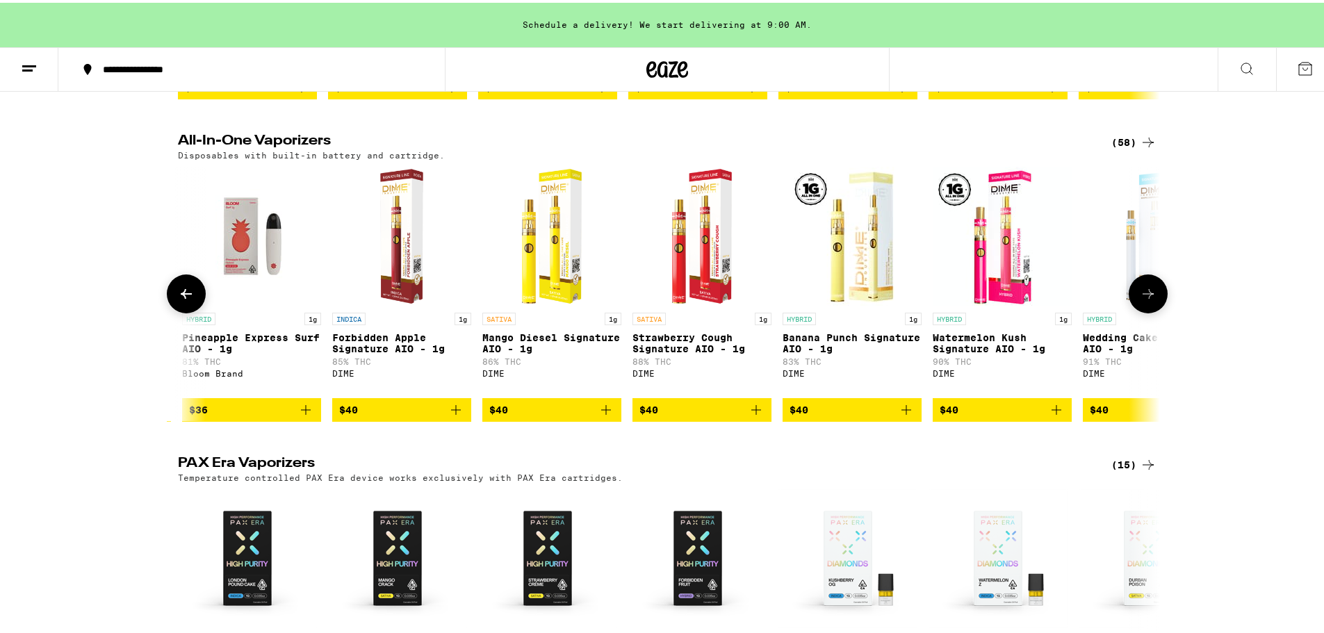
click at [187, 299] on icon at bounding box center [186, 291] width 17 height 17
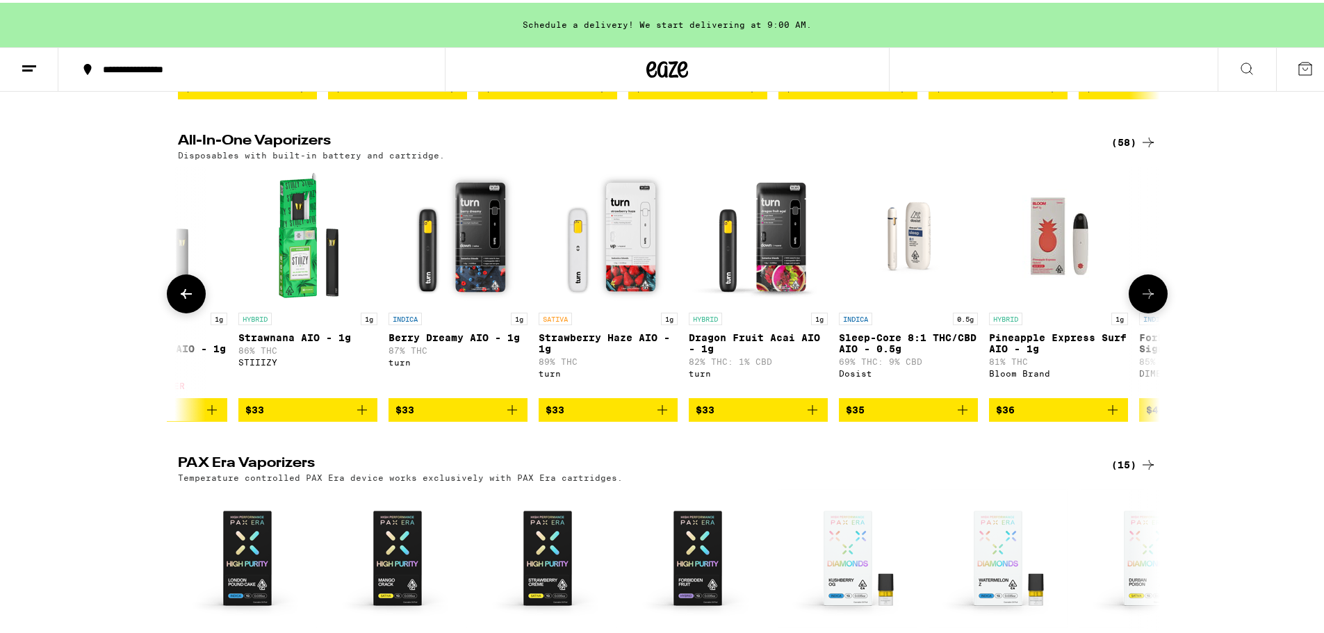
scroll to position [0, 6073]
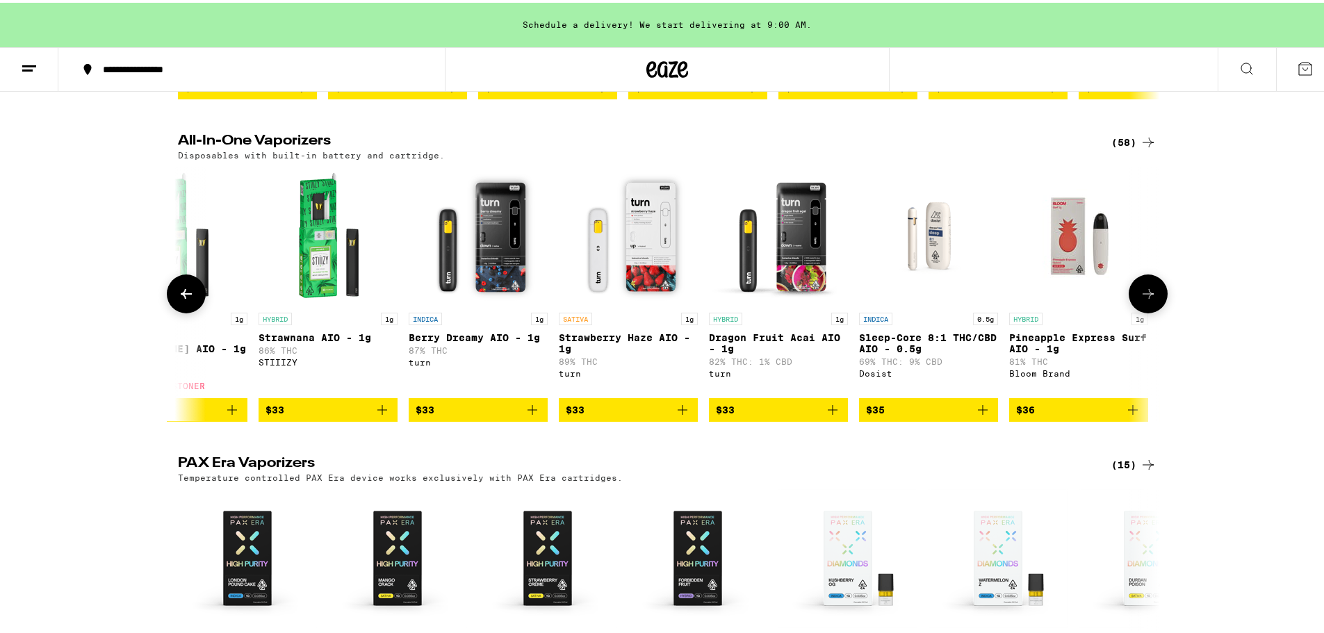
click at [1061, 263] on img "Open page for Pineapple Express Surf AIO - 1g from Bloom Brand" at bounding box center [1078, 233] width 139 height 139
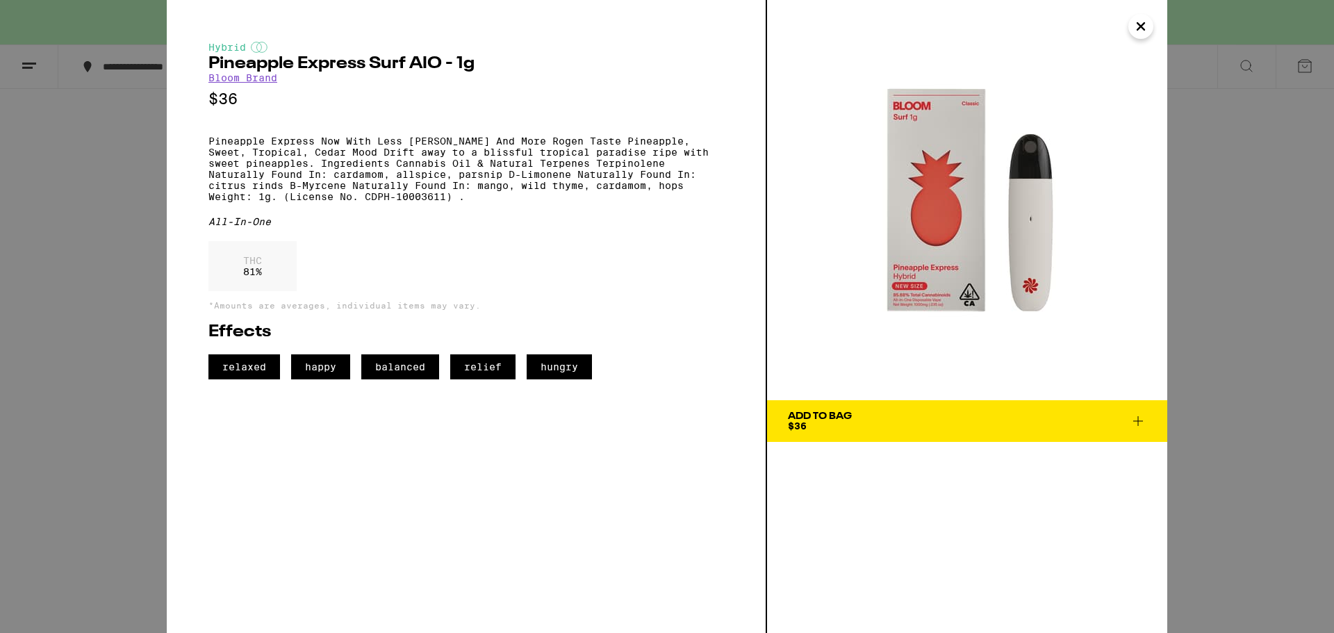
click at [1137, 20] on icon "Close" at bounding box center [1141, 26] width 17 height 21
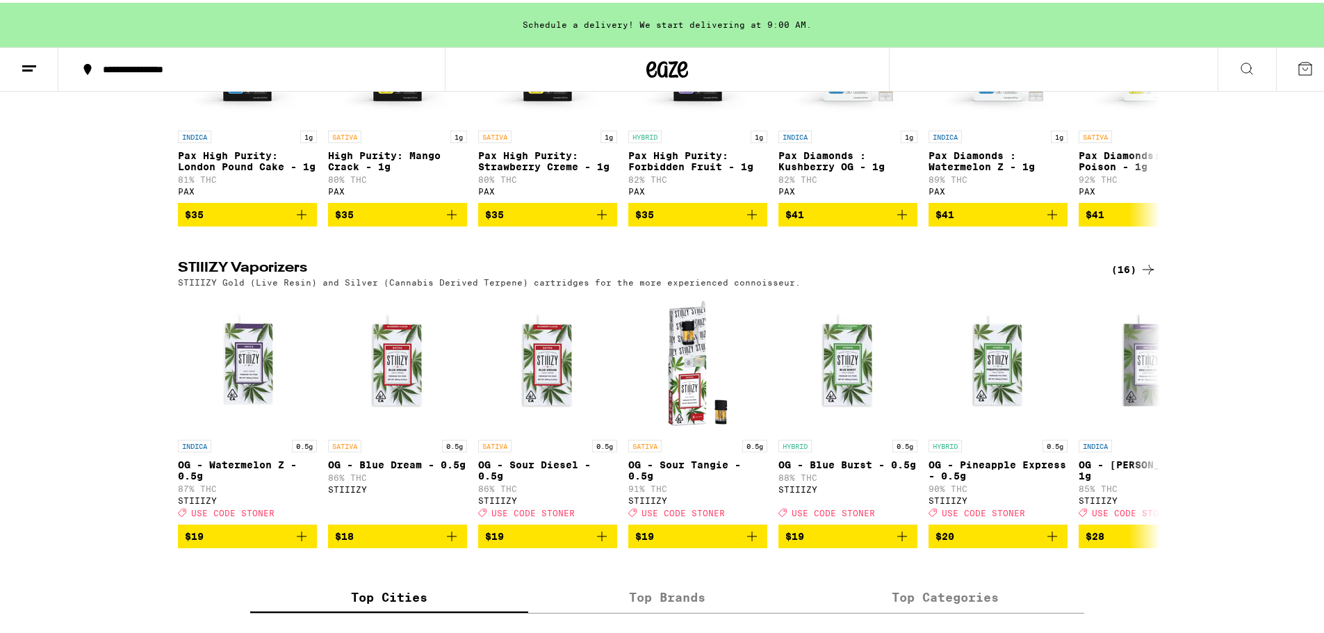
scroll to position [973, 0]
